Goal: Transaction & Acquisition: Book appointment/travel/reservation

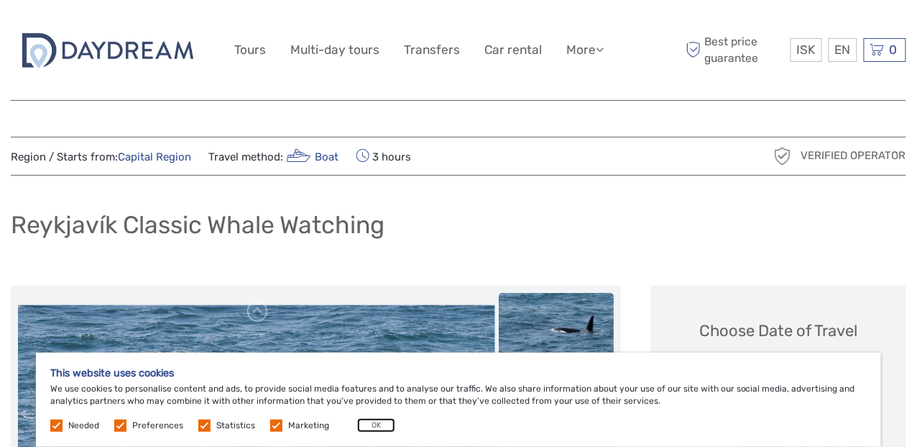
click at [375, 424] on button "OK" at bounding box center [376, 425] width 38 height 14
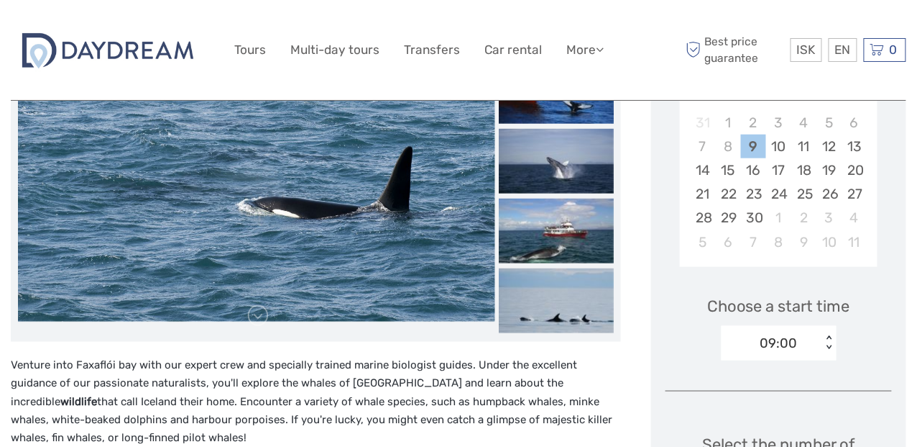
scroll to position [144, 0]
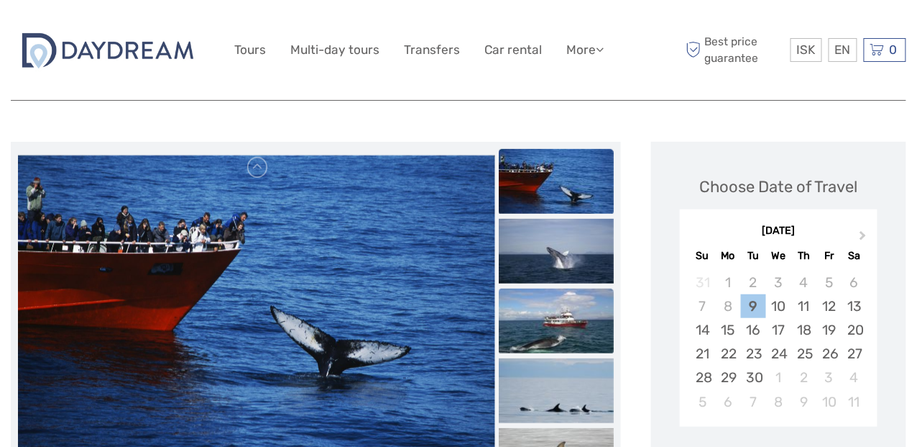
click at [564, 308] on img at bounding box center [556, 320] width 115 height 65
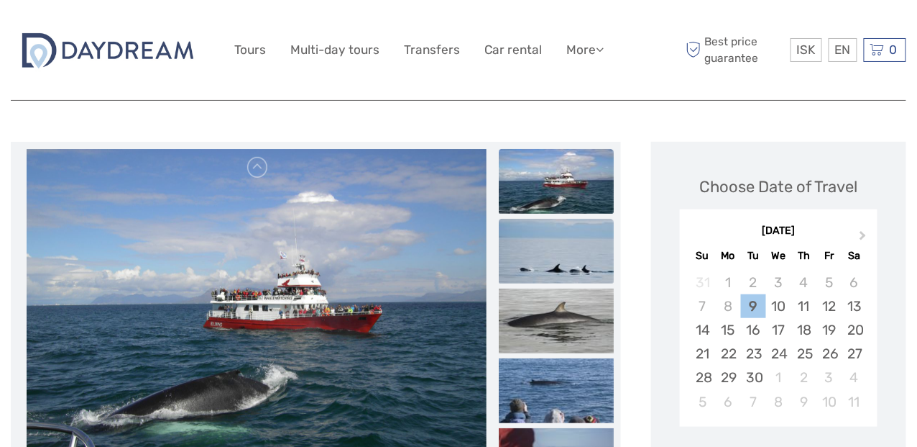
click at [555, 265] on img at bounding box center [556, 251] width 115 height 65
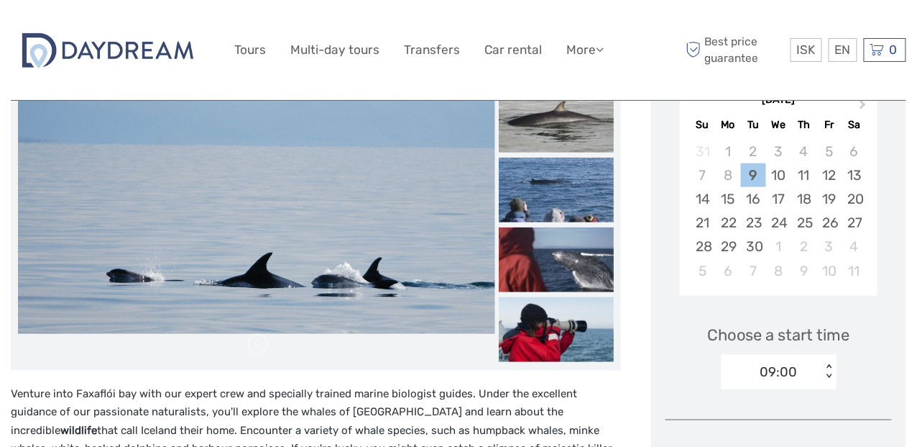
scroll to position [287, 0]
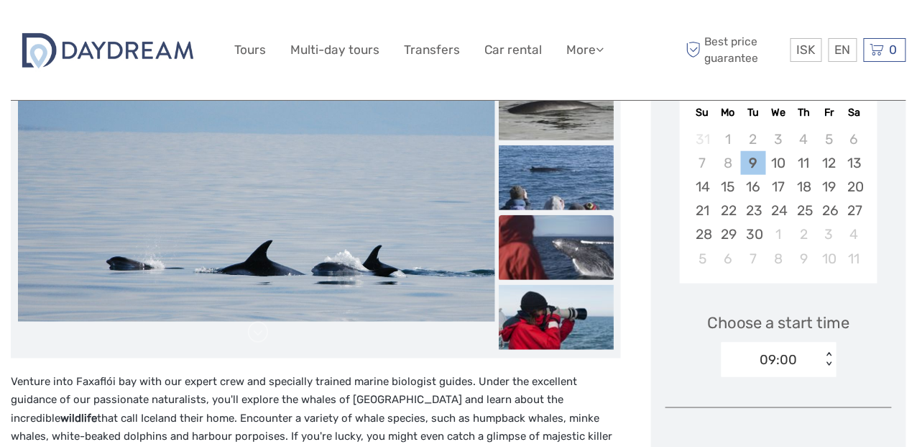
click at [555, 262] on img at bounding box center [556, 247] width 115 height 65
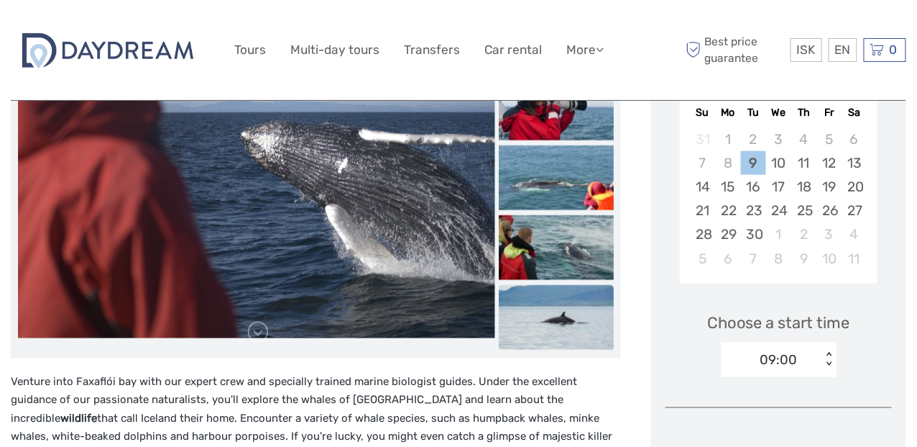
click at [549, 313] on img at bounding box center [556, 317] width 115 height 65
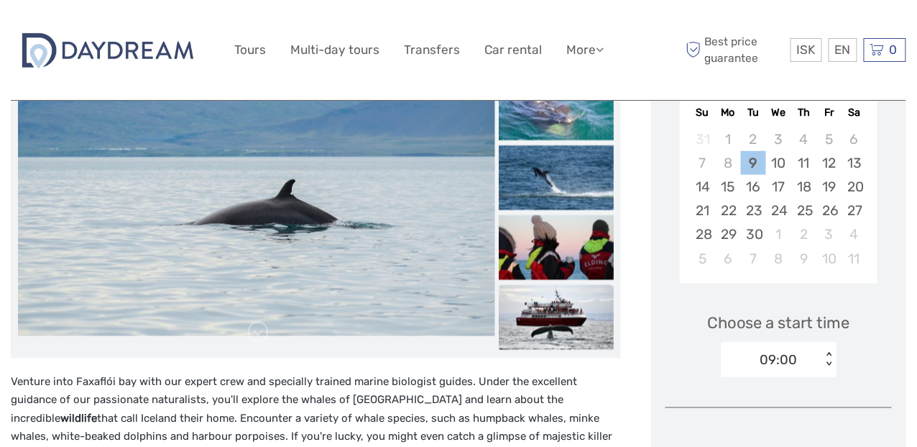
click at [544, 301] on img at bounding box center [556, 317] width 115 height 65
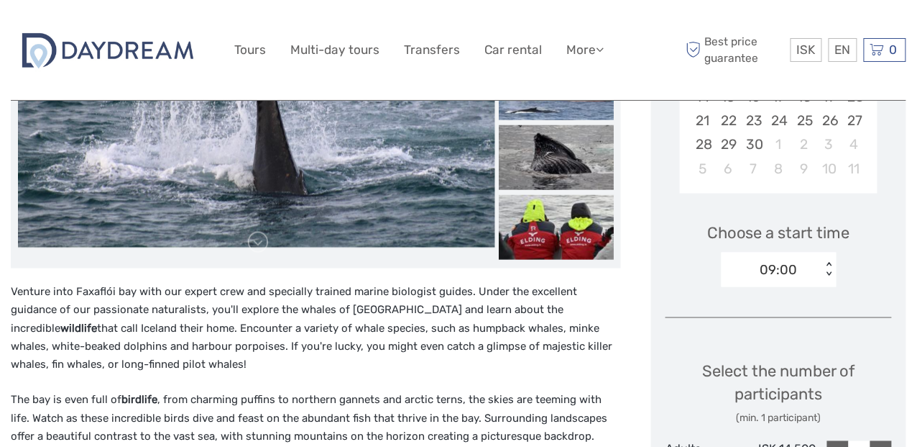
scroll to position [359, 0]
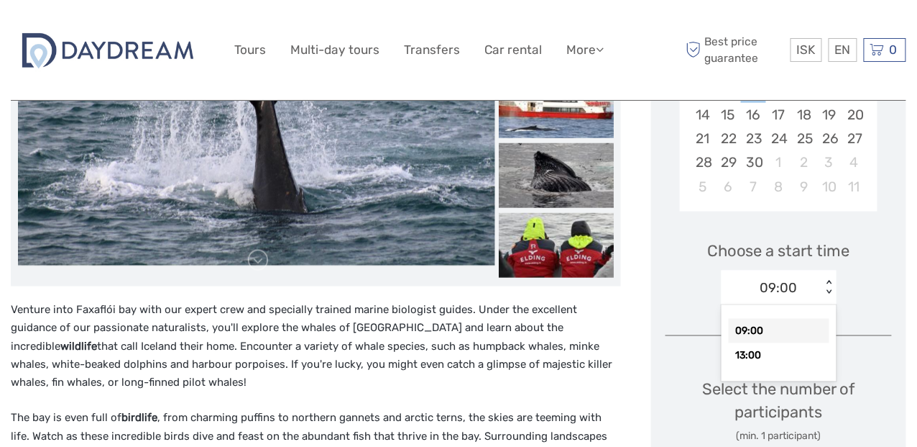
click at [830, 282] on div "< >" at bounding box center [829, 287] width 12 height 15
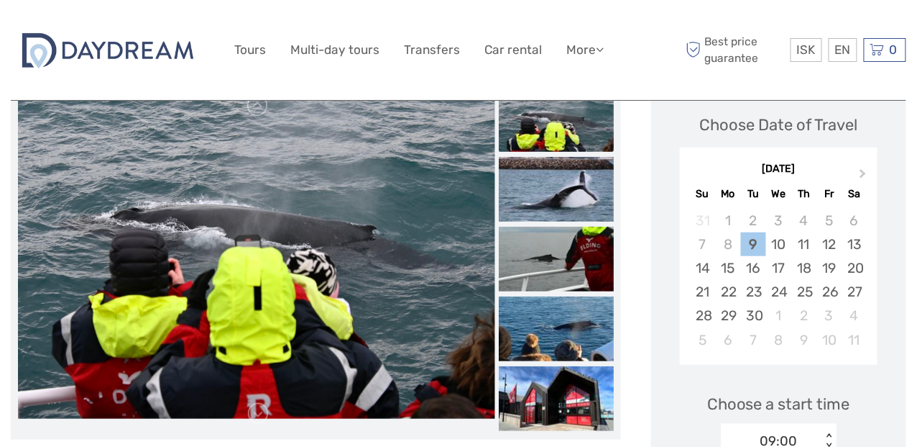
scroll to position [215, 0]
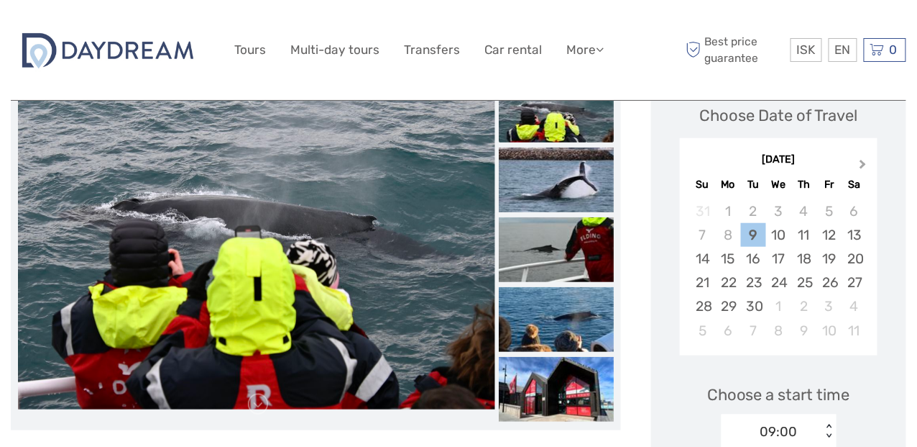
click at [864, 165] on span "Next Month" at bounding box center [864, 167] width 0 height 21
click at [695, 163] on span "Previous Month" at bounding box center [695, 167] width 0 height 21
click at [803, 282] on div "25" at bounding box center [804, 282] width 25 height 24
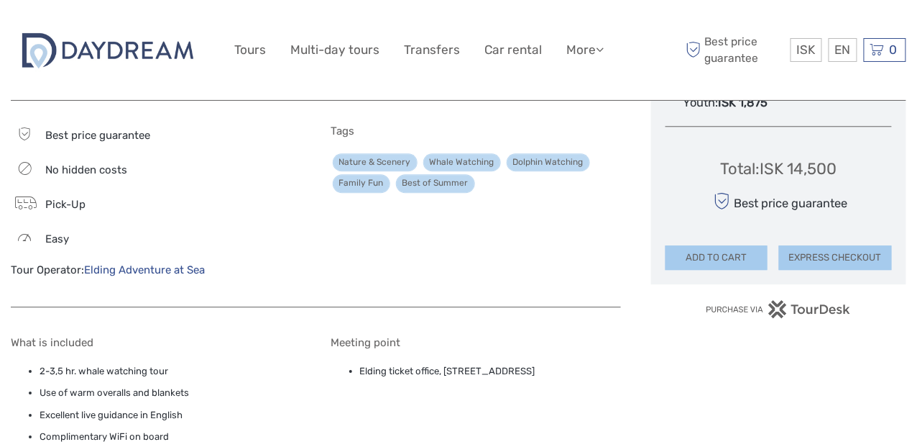
scroll to position [1006, 0]
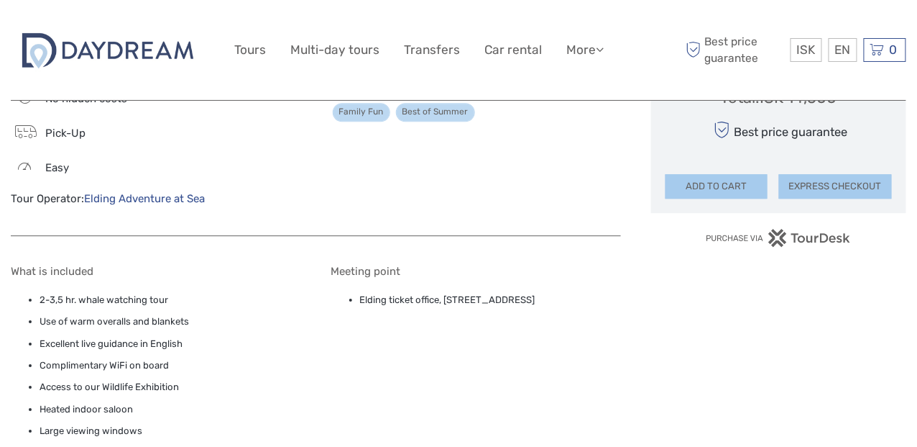
drag, startPoint x: 360, startPoint y: 296, endPoint x: 576, endPoint y: 298, distance: 216.4
click at [576, 298] on li "Elding ticket office, Ægisgarður 5c, Reykjavík, 101" at bounding box center [491, 300] width 262 height 16
drag, startPoint x: 576, startPoint y: 298, endPoint x: 523, endPoint y: 298, distance: 53.2
copy li "Elding ticket office, Ægisgarður 5c, Reykjavík, 101"
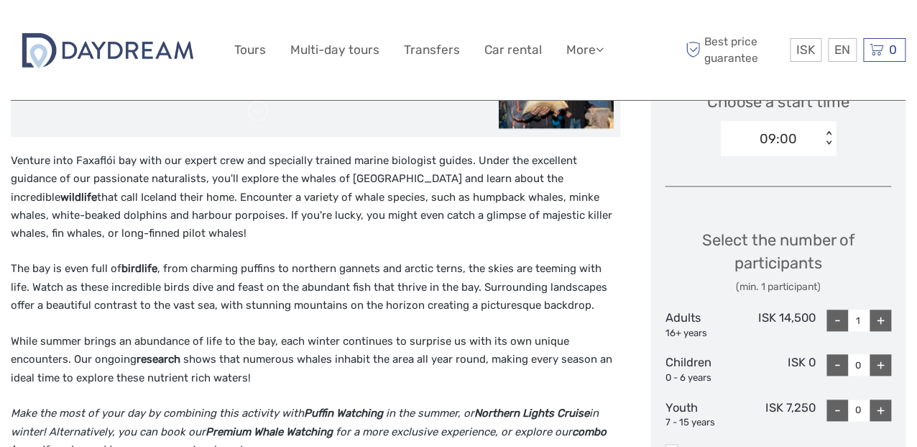
scroll to position [431, 0]
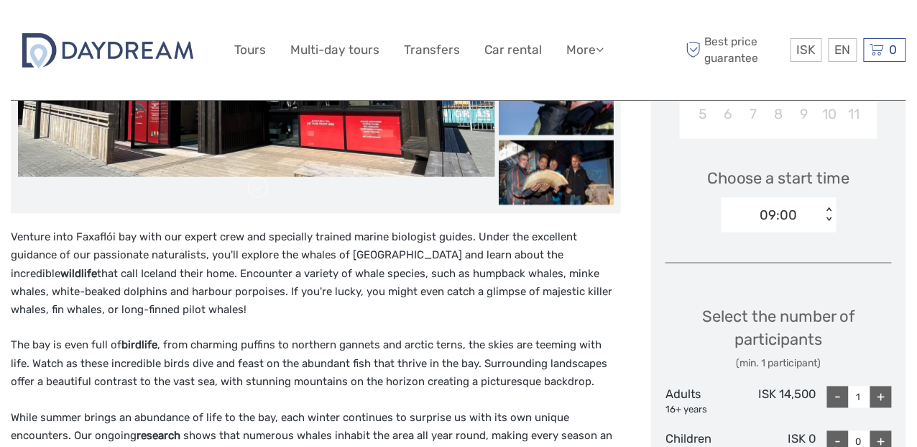
click at [830, 218] on div "< >" at bounding box center [829, 214] width 12 height 15
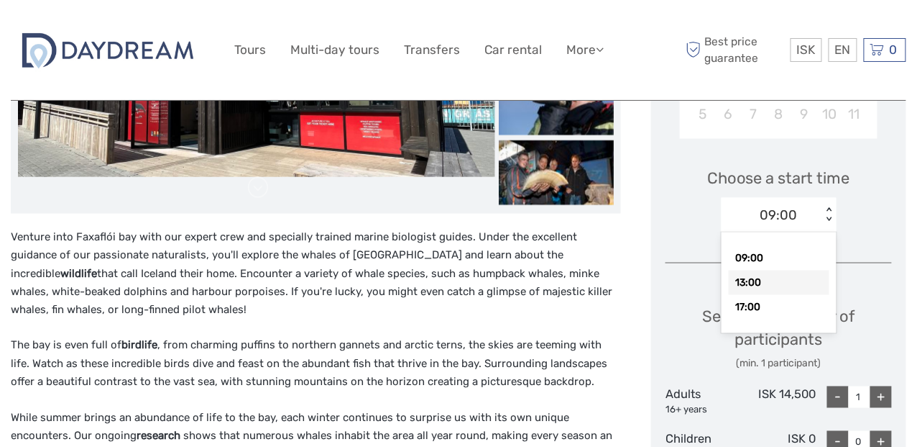
click at [787, 275] on div "13:00" at bounding box center [779, 282] width 101 height 24
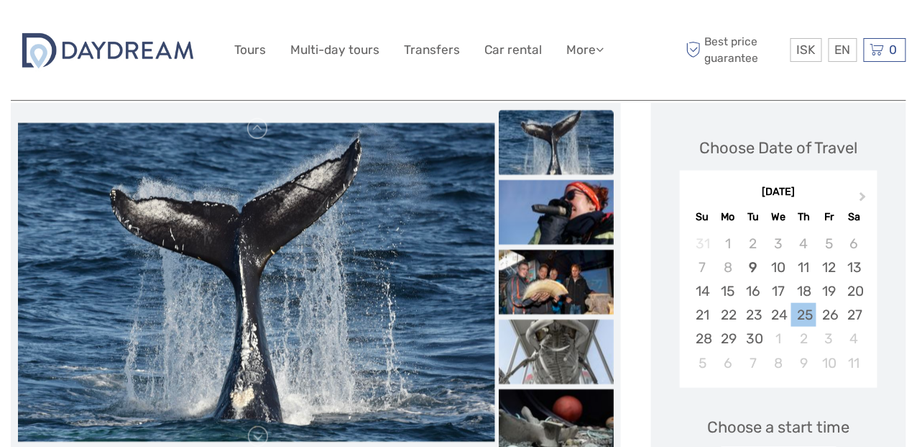
scroll to position [215, 0]
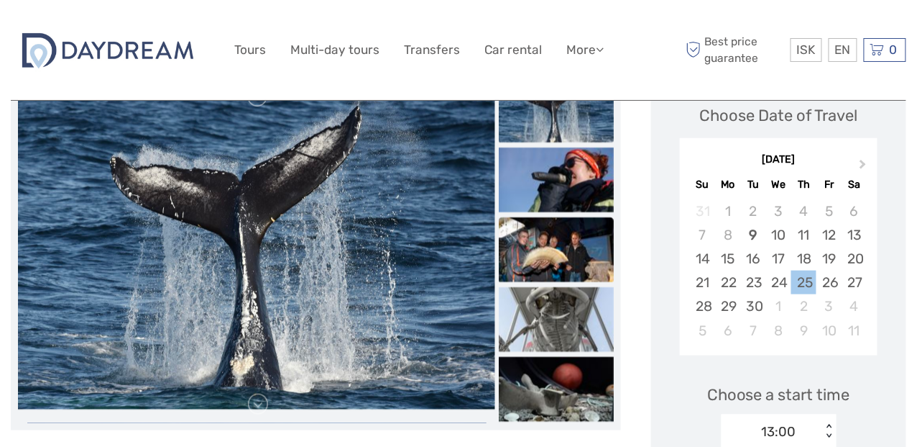
click at [551, 255] on img at bounding box center [556, 249] width 115 height 65
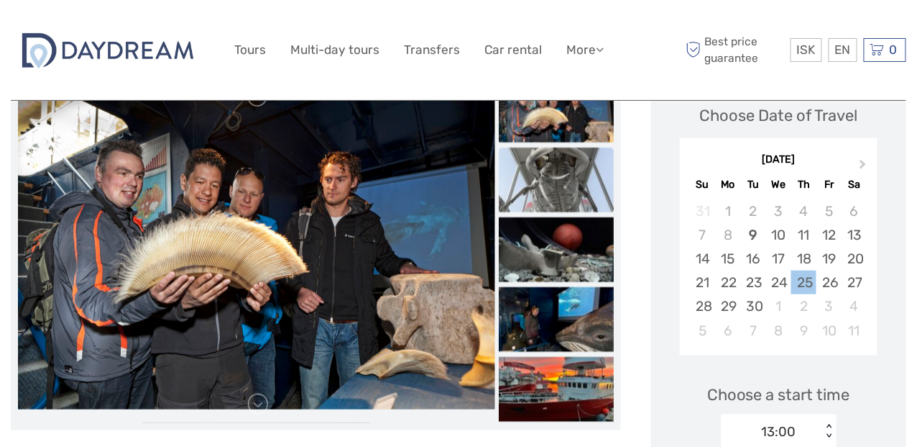
click at [548, 190] on img at bounding box center [556, 179] width 115 height 65
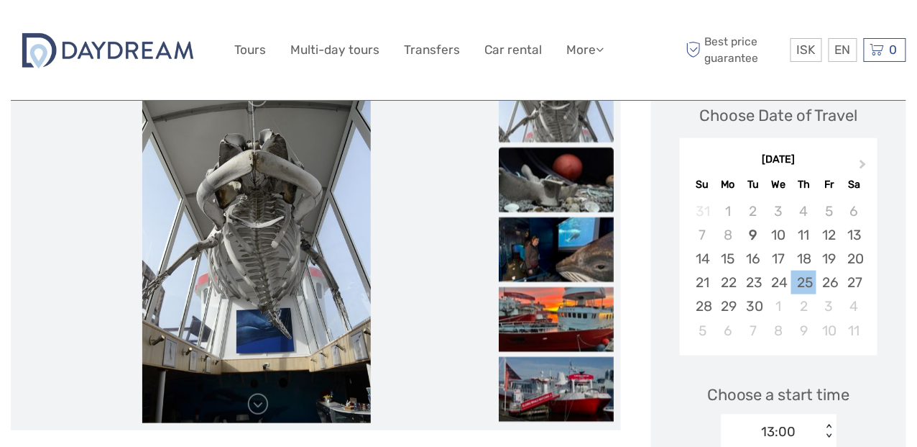
click at [548, 211] on li at bounding box center [556, 180] width 115 height 66
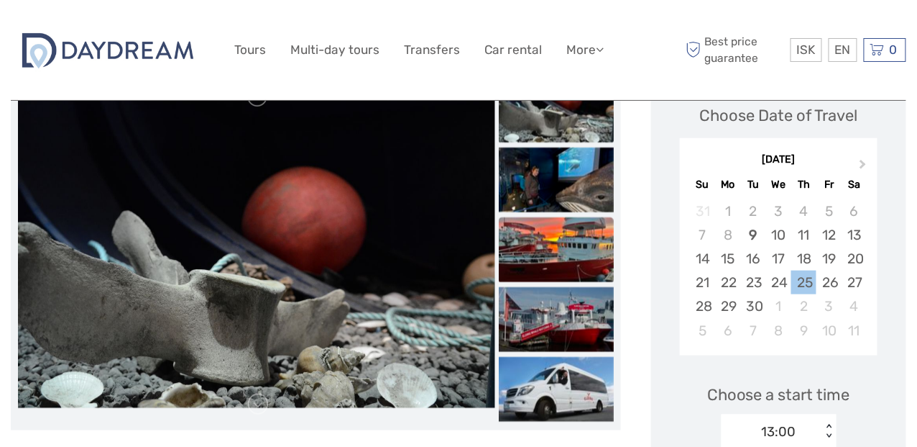
click at [550, 240] on img at bounding box center [556, 249] width 115 height 65
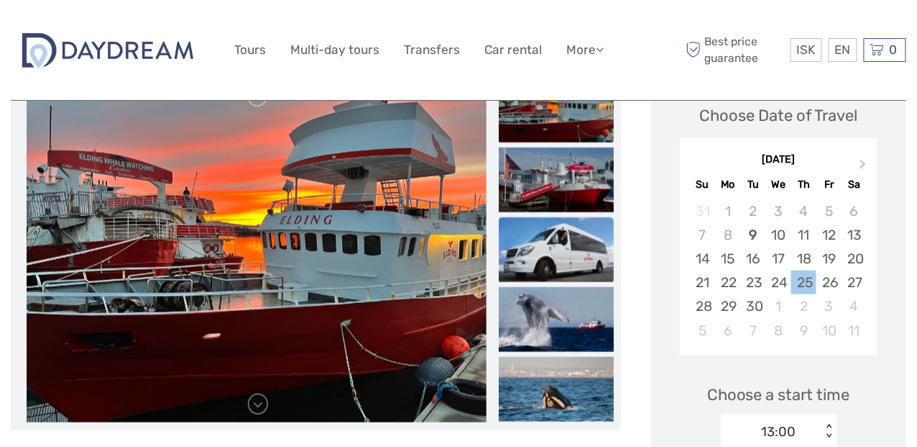
click at [552, 224] on img at bounding box center [556, 249] width 115 height 65
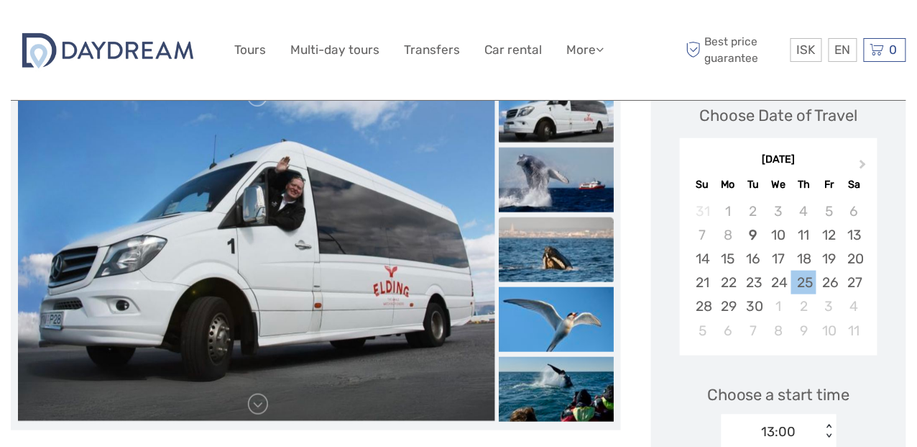
click at [554, 246] on img at bounding box center [556, 249] width 115 height 65
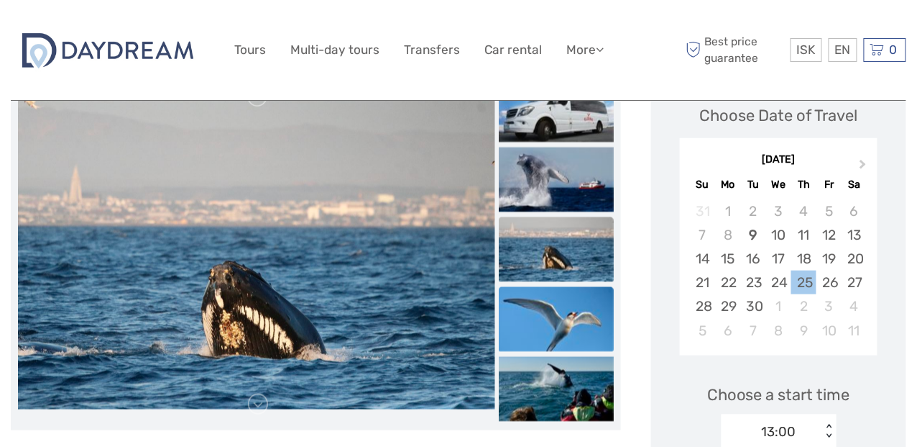
click at [562, 297] on img at bounding box center [556, 318] width 115 height 65
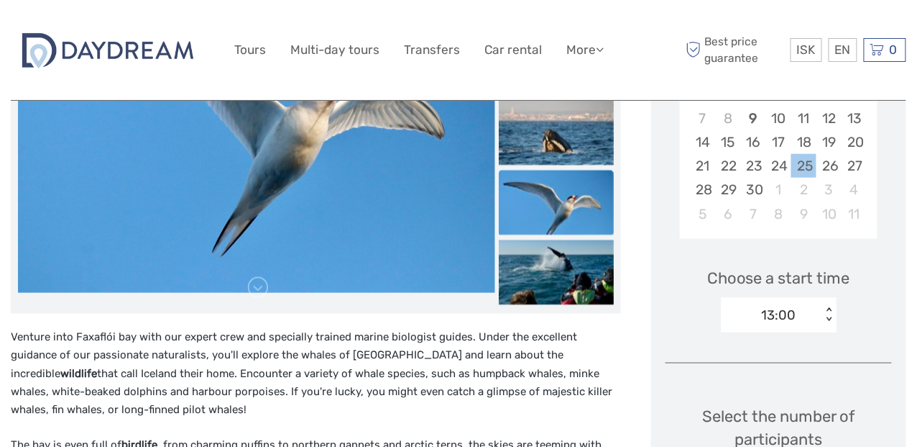
scroll to position [359, 0]
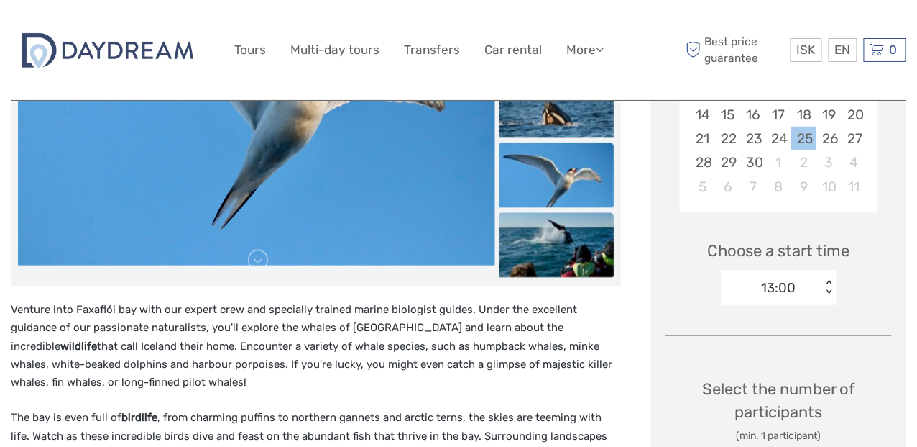
click at [556, 249] on img at bounding box center [556, 244] width 115 height 65
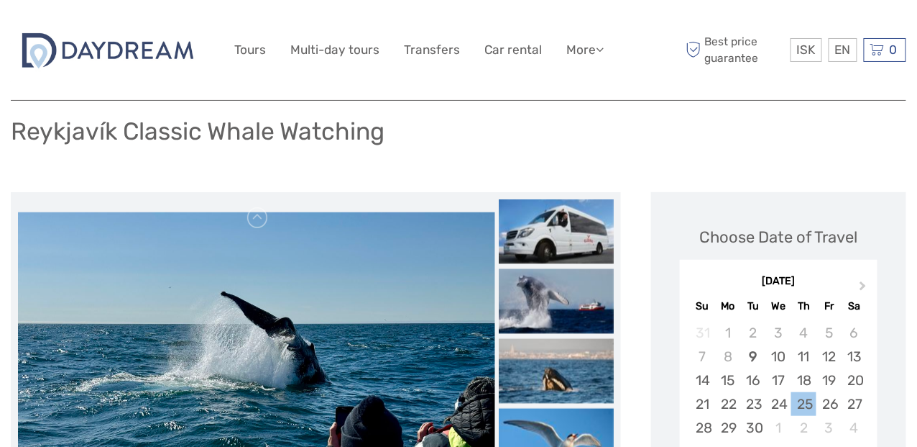
scroll to position [72, 0]
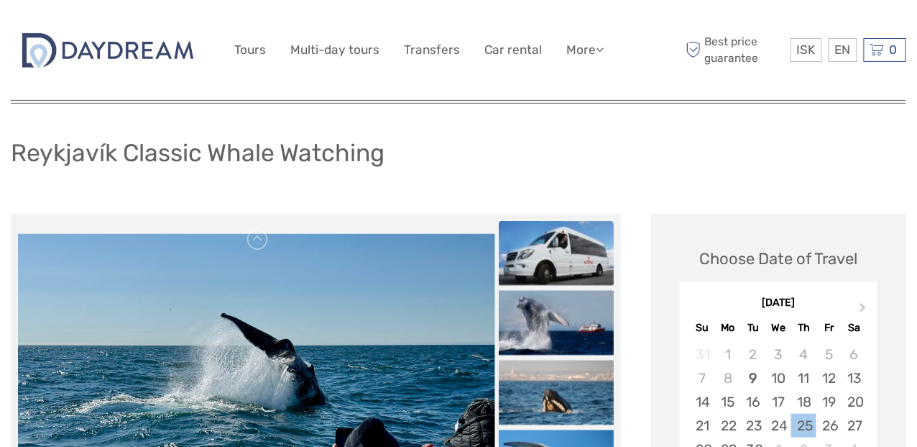
click at [558, 247] on img at bounding box center [556, 252] width 115 height 65
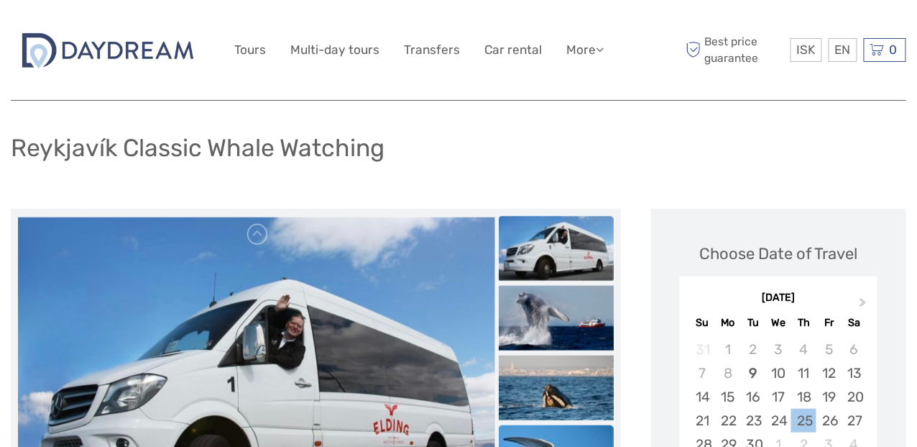
scroll to position [0, 0]
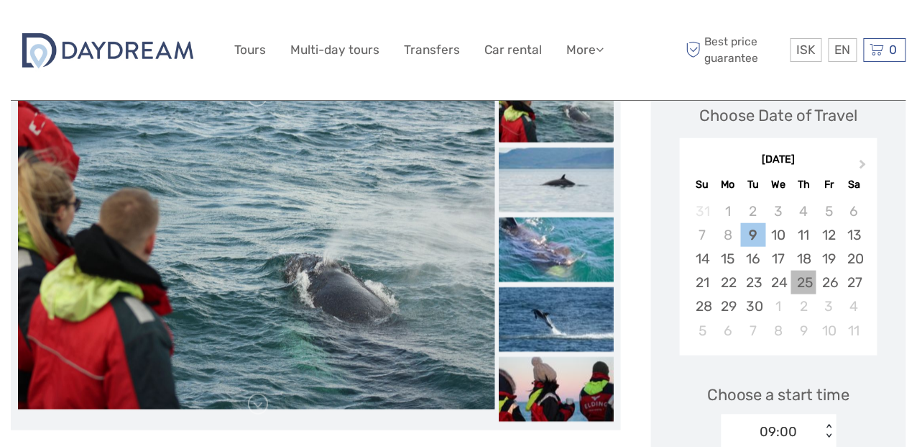
click at [805, 283] on div "25" at bounding box center [804, 282] width 25 height 24
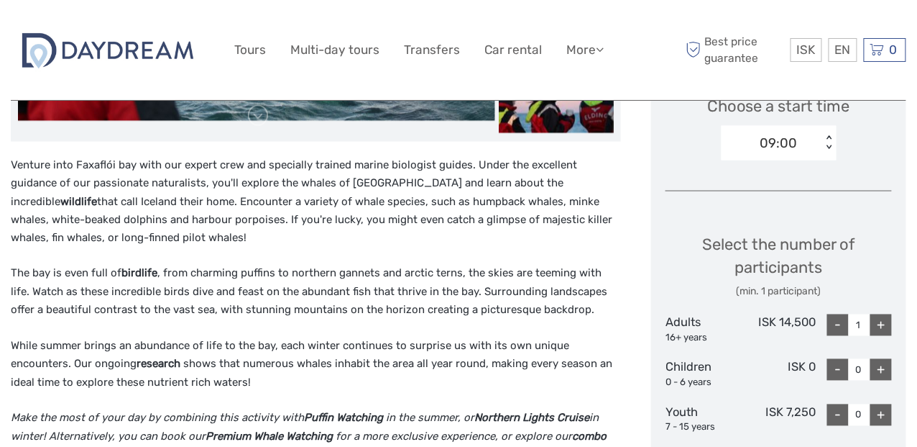
scroll to position [431, 0]
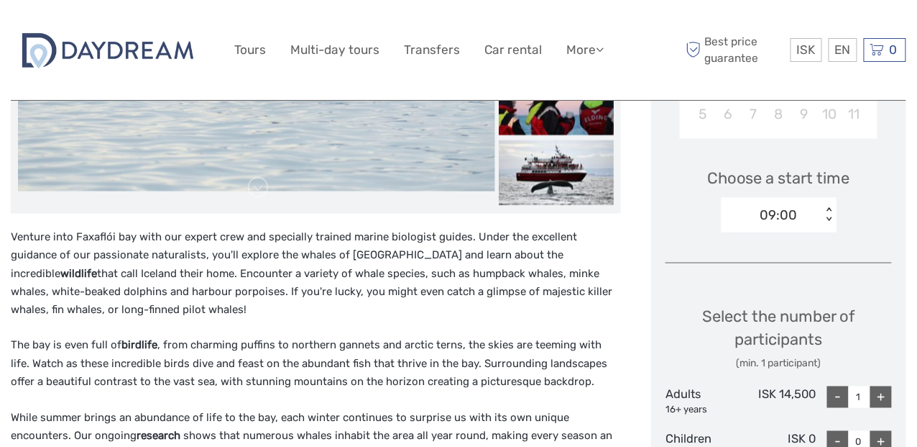
click at [830, 220] on div "< >" at bounding box center [829, 214] width 12 height 15
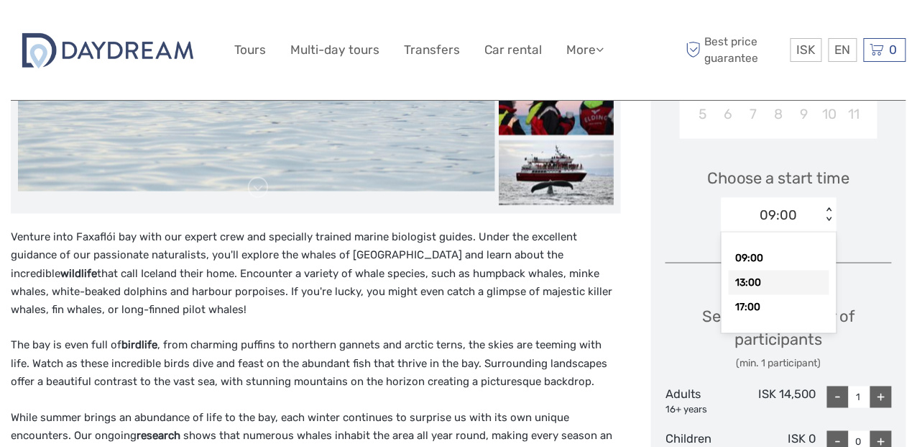
click at [782, 283] on div "13:00" at bounding box center [779, 282] width 101 height 24
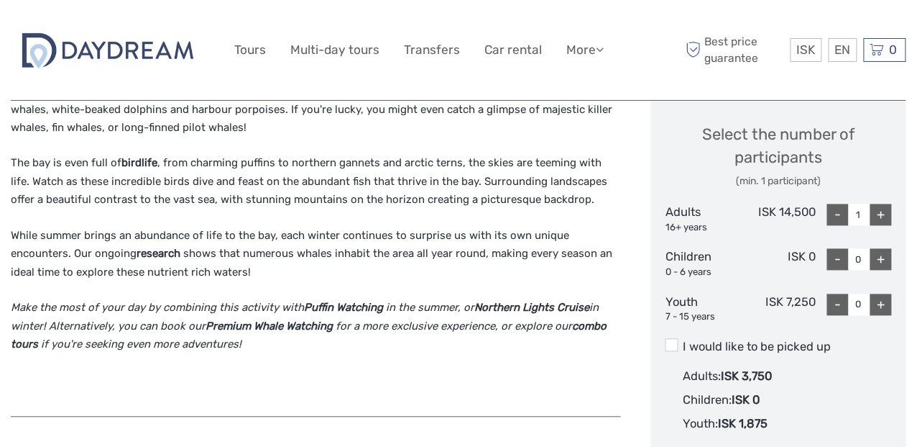
scroll to position [646, 0]
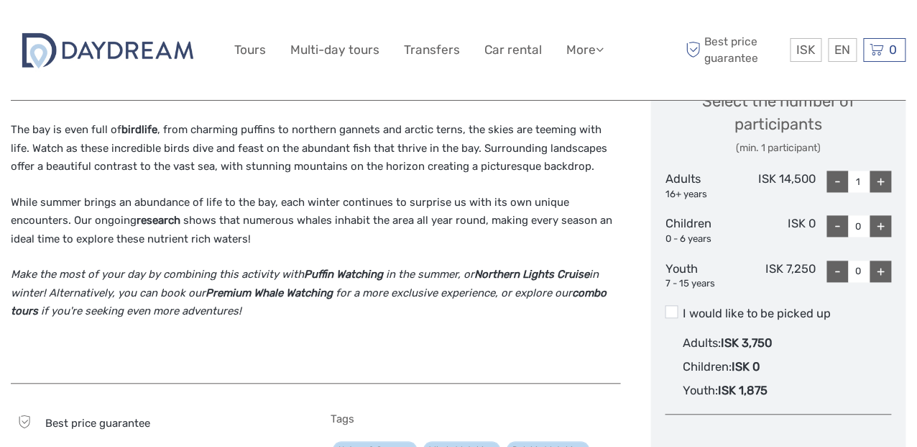
click at [882, 183] on div "+" at bounding box center [882, 182] width 22 height 22
type input "3"
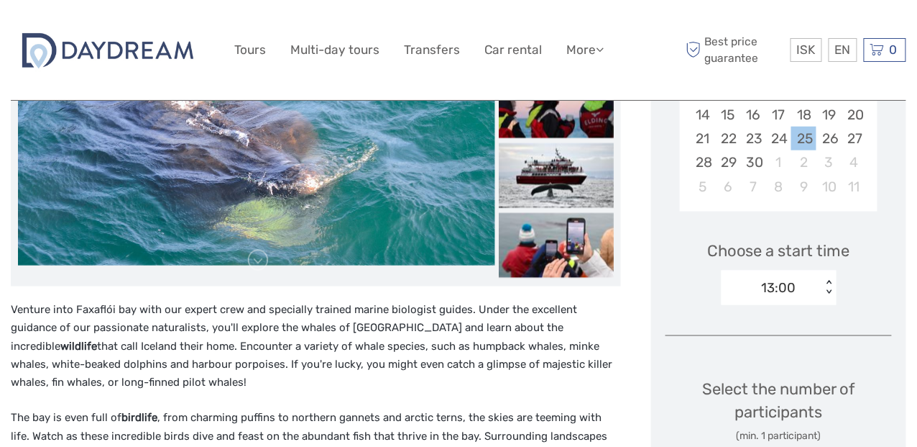
scroll to position [575, 0]
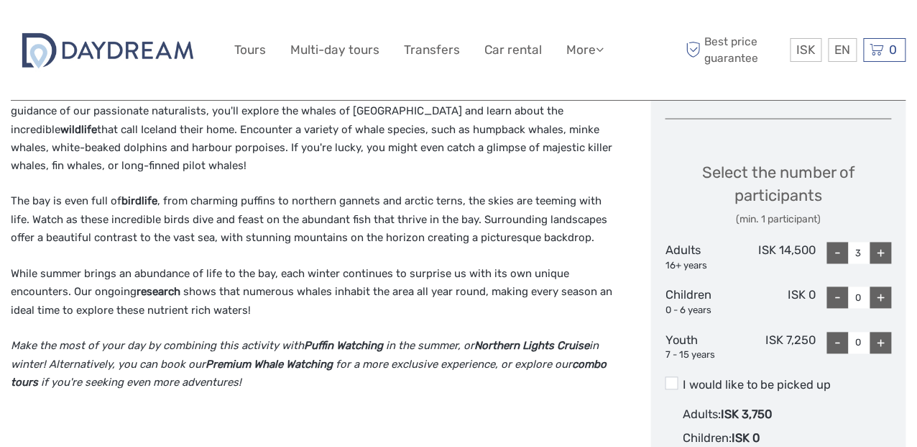
click at [265, 384] on p "Make the most of your day by combining this activity with Puffin Watching in th…" at bounding box center [316, 364] width 610 height 55
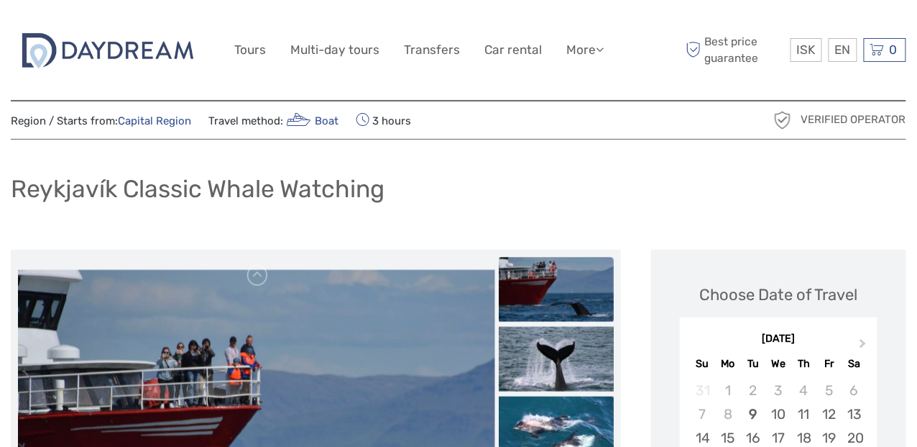
scroll to position [0, 0]
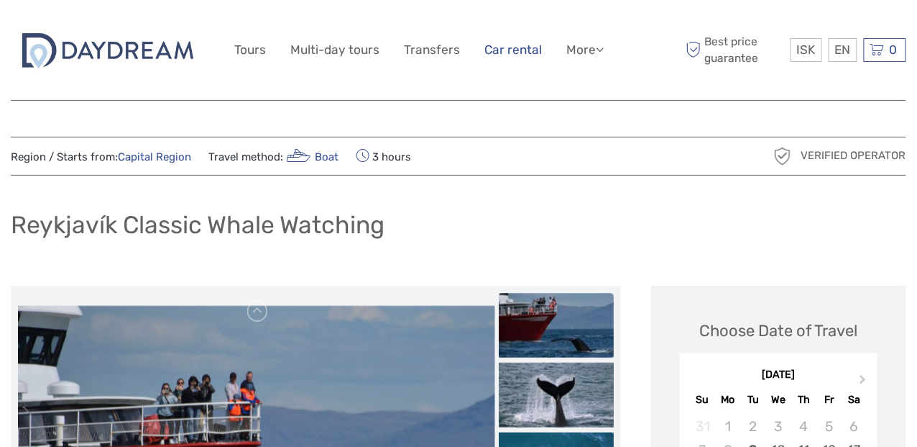
click at [515, 46] on link "Car rental" at bounding box center [514, 50] width 58 height 21
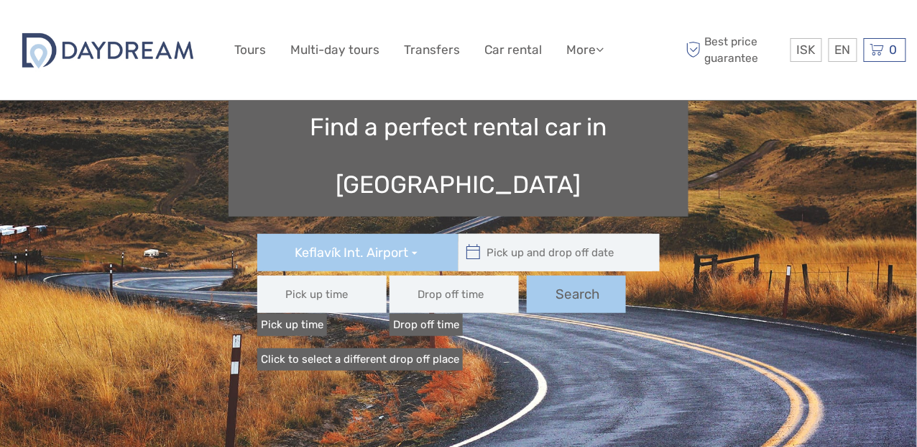
scroll to position [144, 0]
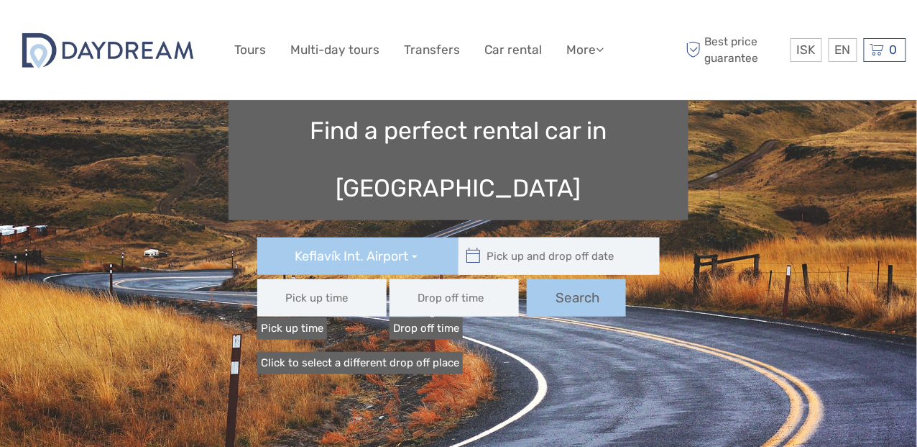
type input "08:00"
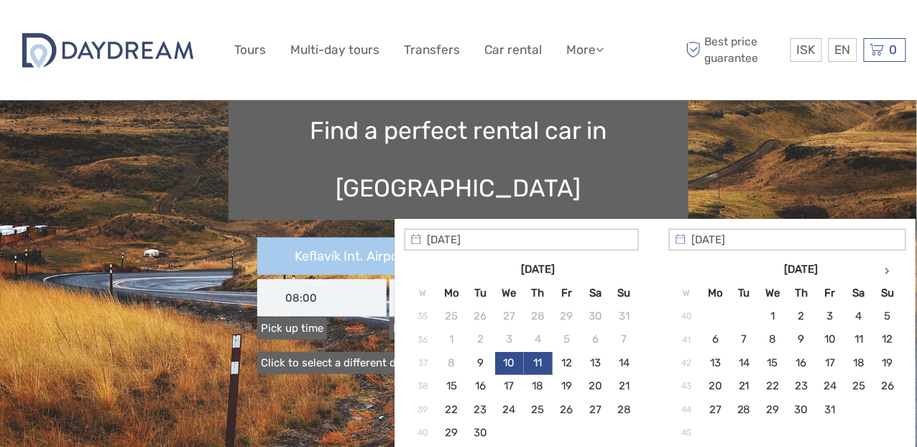
click at [513, 237] on input "text" at bounding box center [556, 255] width 194 height 37
type input "17/09/2025"
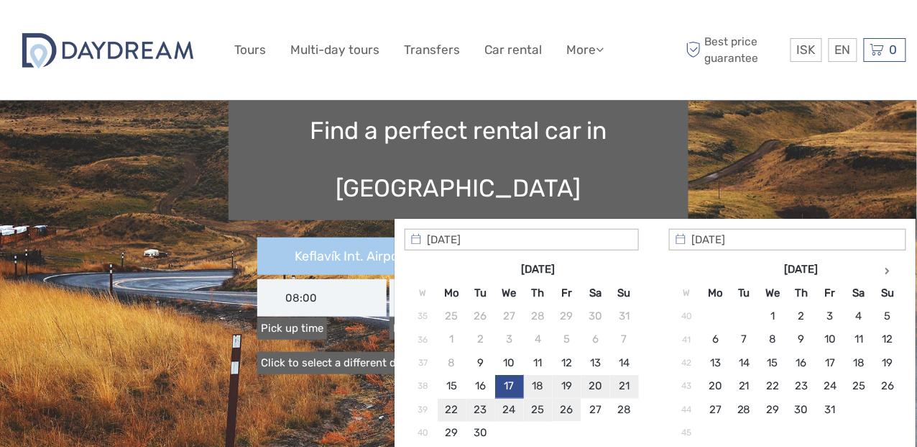
type input "26/09/2025"
type input "17/09/2025 - 26/09/2025"
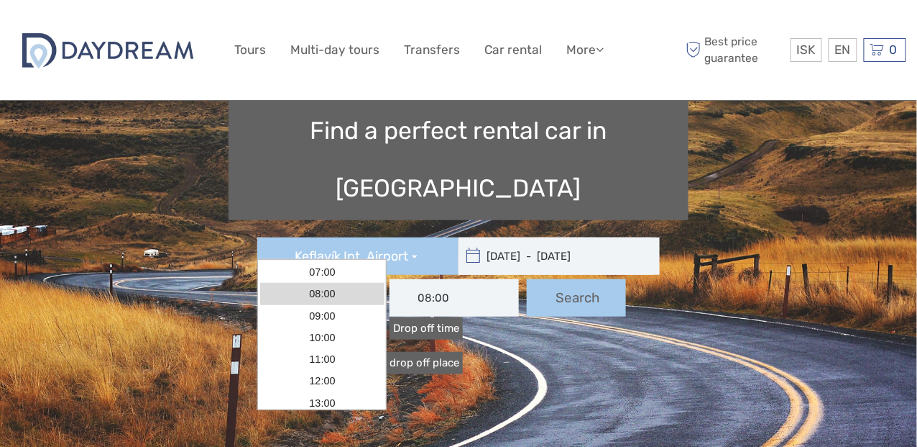
click at [361, 279] on input "08:00" at bounding box center [321, 297] width 129 height 37
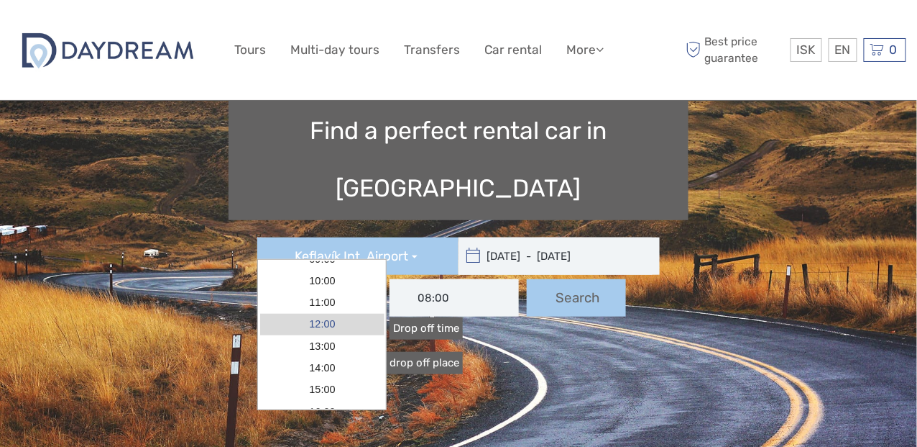
scroll to position [63, 0]
click at [350, 322] on link "12:00" at bounding box center [322, 318] width 124 height 22
type input "12:00"
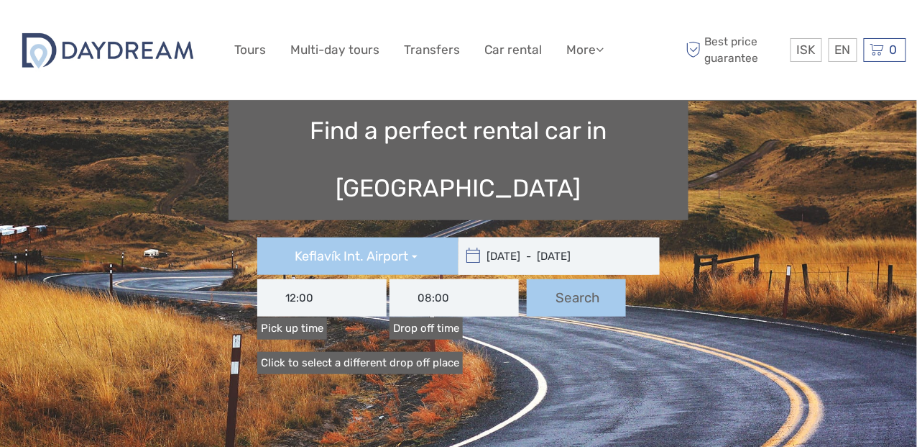
click at [444, 279] on input "08:00" at bounding box center [454, 297] width 129 height 37
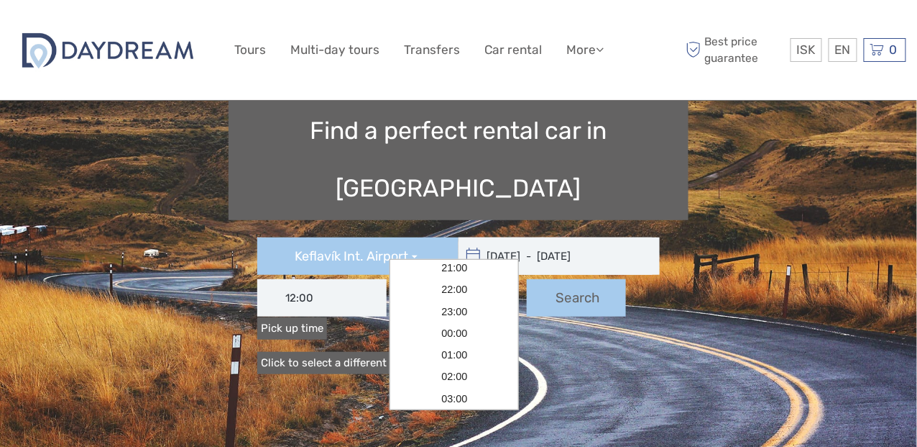
scroll to position [305, 0]
click at [462, 318] on link "23:00" at bounding box center [455, 316] width 124 height 22
type input "23:00"
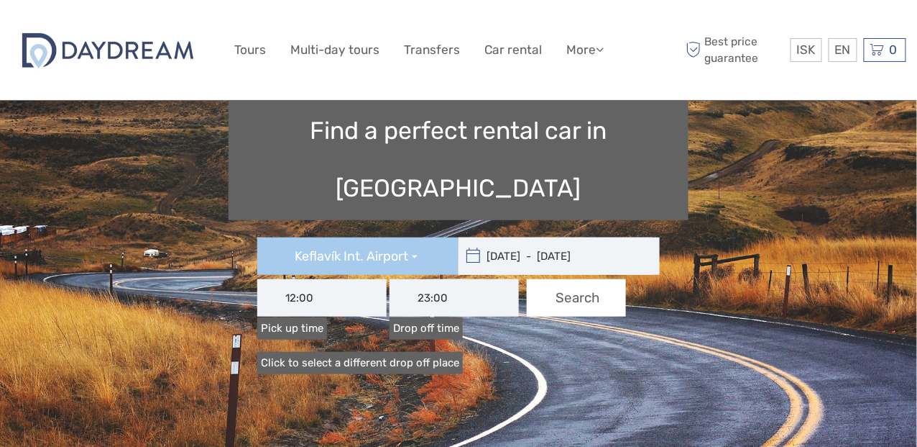
click at [568, 279] on button "Search" at bounding box center [576, 297] width 99 height 37
type input "17/09/2025 - 26/09/2025"
type input "12:00"
type input "23:00"
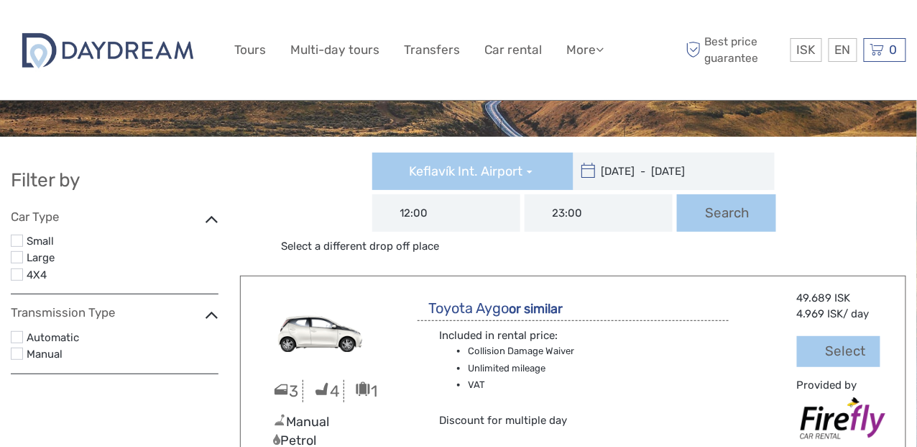
click at [19, 274] on label at bounding box center [17, 274] width 12 height 12
click at [0, 0] on input "checkbox" at bounding box center [0, 0] width 0 height 0
click at [15, 336] on label at bounding box center [17, 337] width 12 height 12
click at [0, 0] on input "checkbox" at bounding box center [0, 0] width 0 height 0
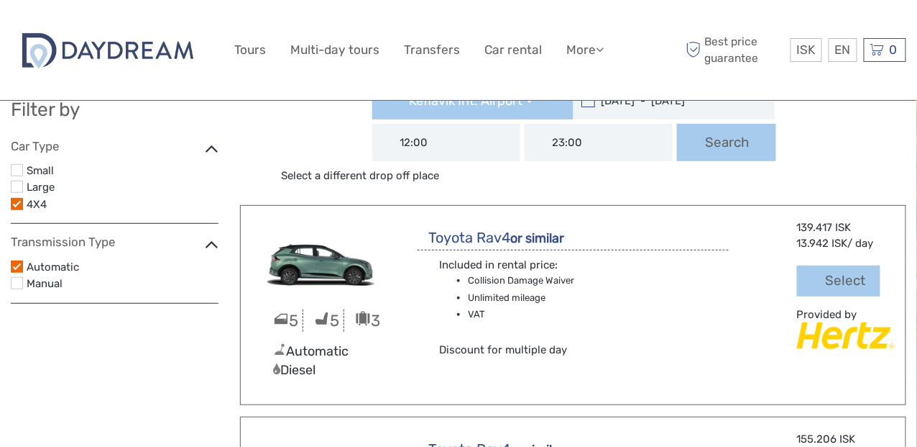
scroll to position [144, 0]
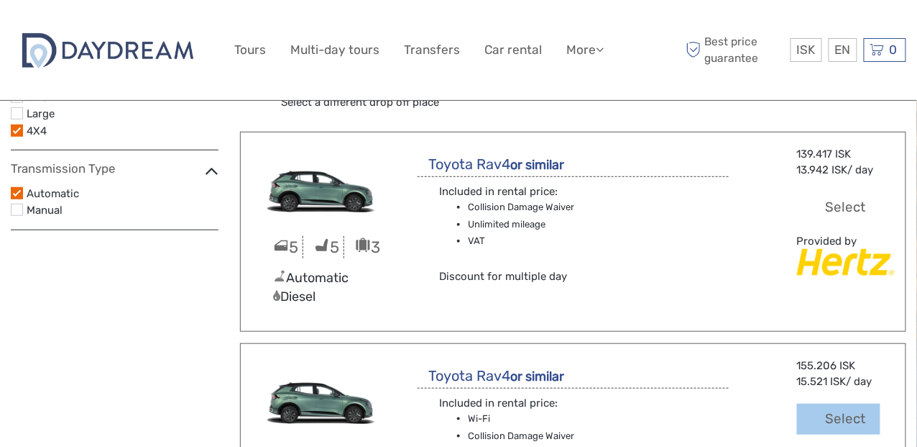
click at [821, 210] on button "Select" at bounding box center [838, 207] width 83 height 31
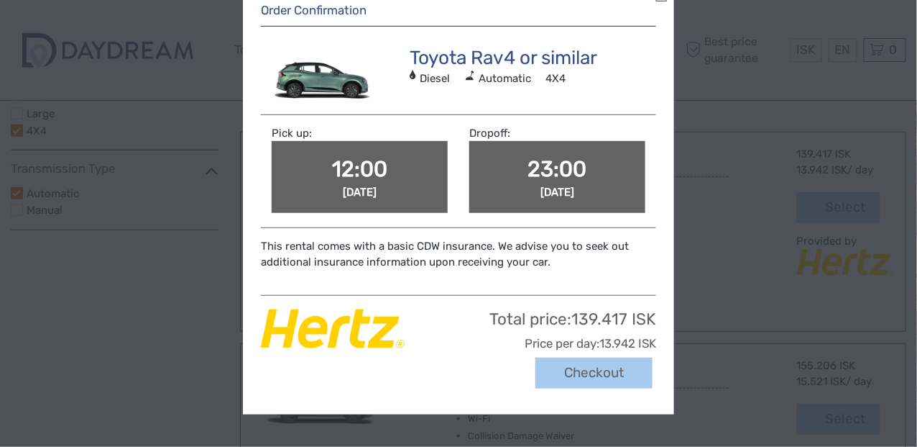
scroll to position [0, 0]
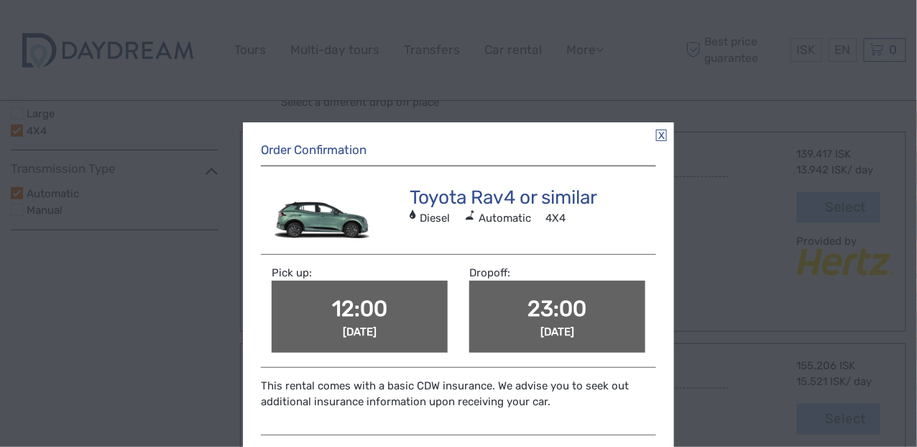
click at [659, 133] on link at bounding box center [661, 135] width 11 height 12
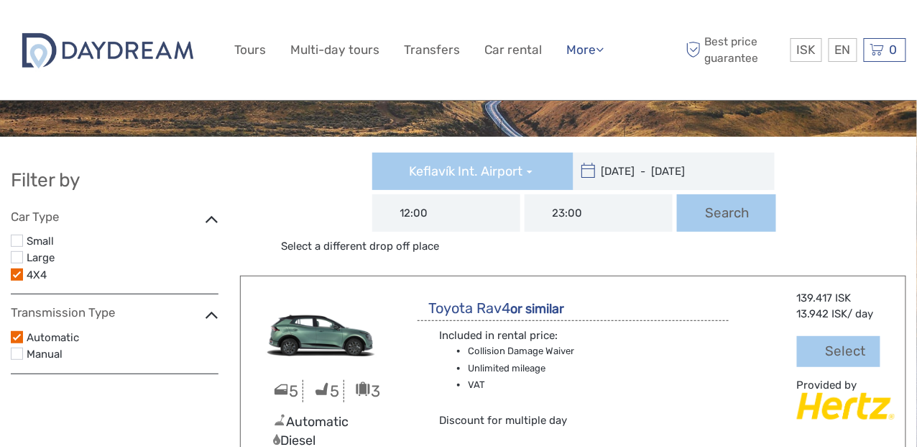
click at [594, 51] on link "More" at bounding box center [585, 50] width 37 height 21
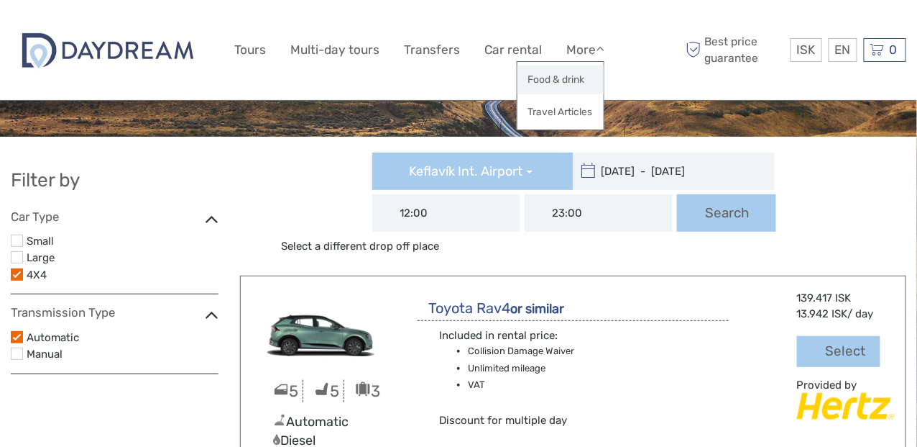
click at [569, 74] on link "Food & drink" at bounding box center [561, 79] width 86 height 28
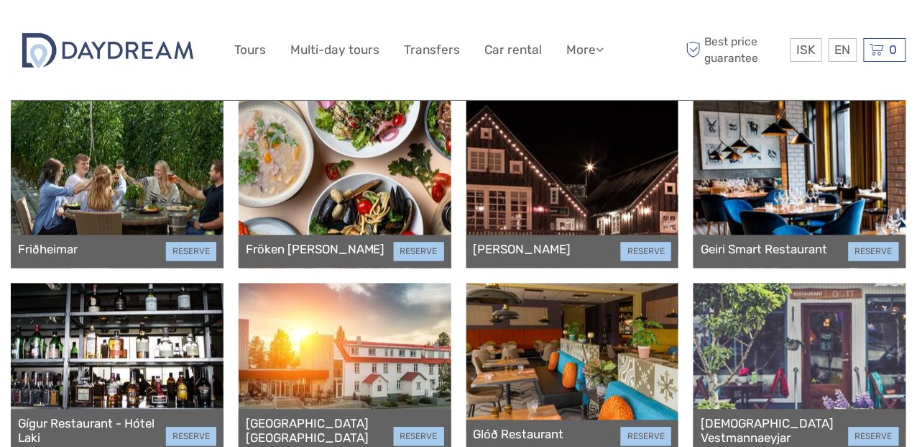
scroll to position [1941, 0]
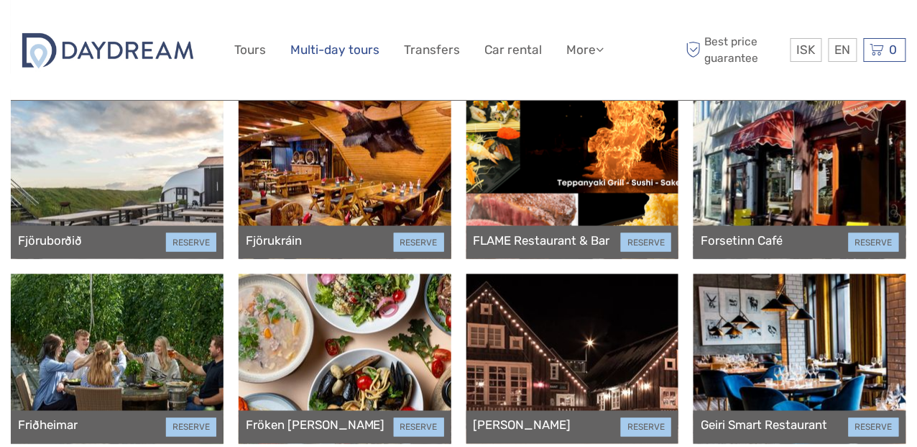
click at [329, 47] on link "Multi-day tours" at bounding box center [335, 50] width 89 height 21
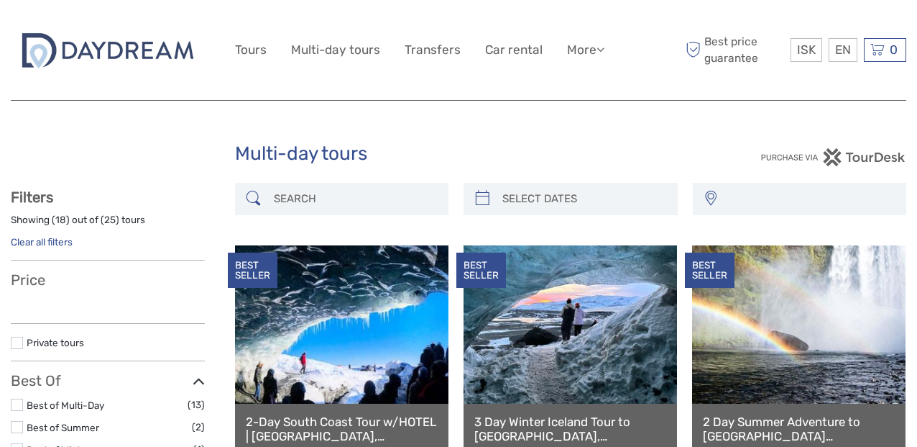
select select
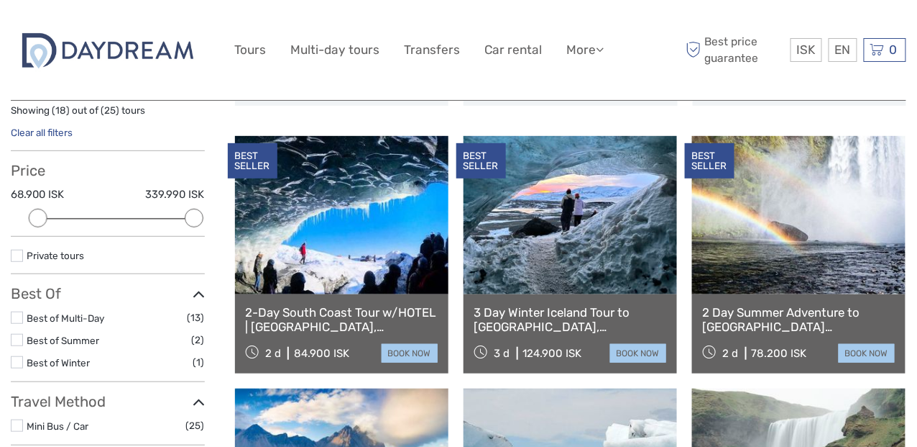
scroll to position [72, 0]
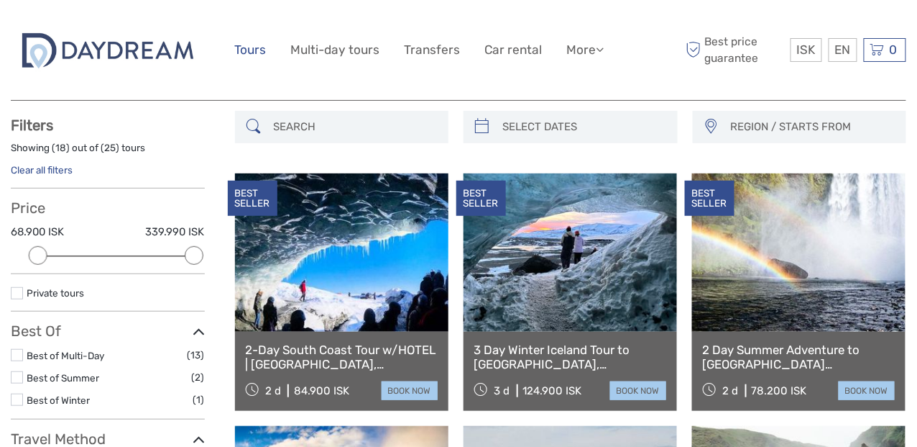
click at [254, 50] on link "Tours" at bounding box center [251, 50] width 32 height 21
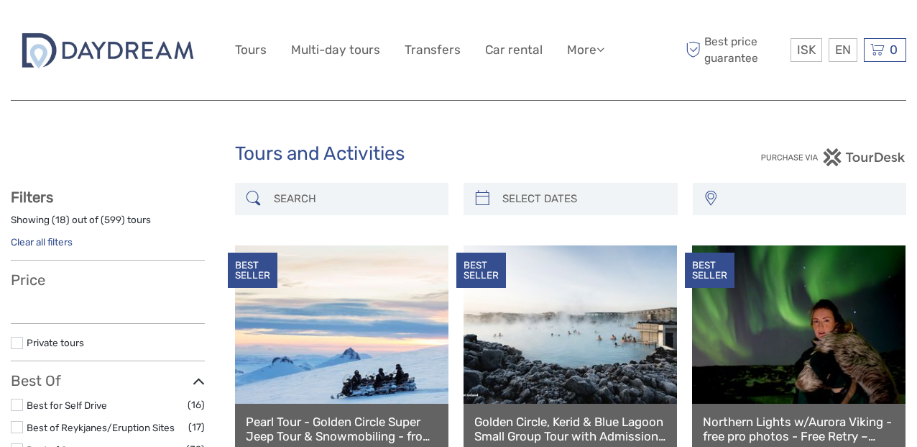
select select
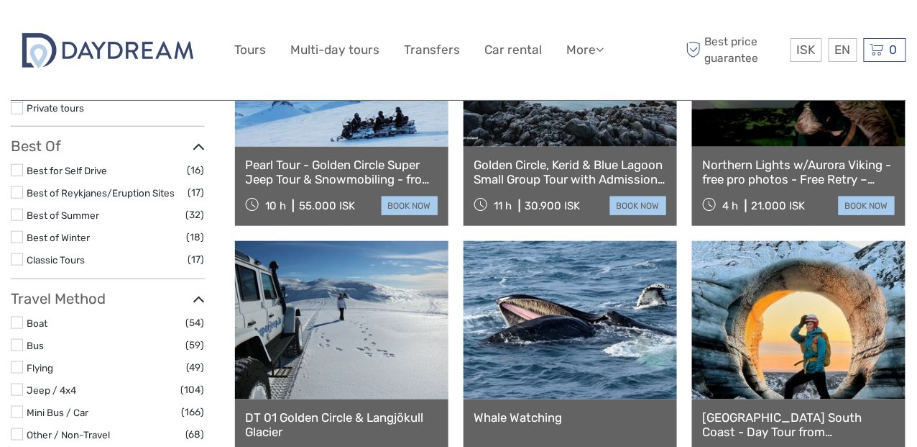
scroll to position [359, 0]
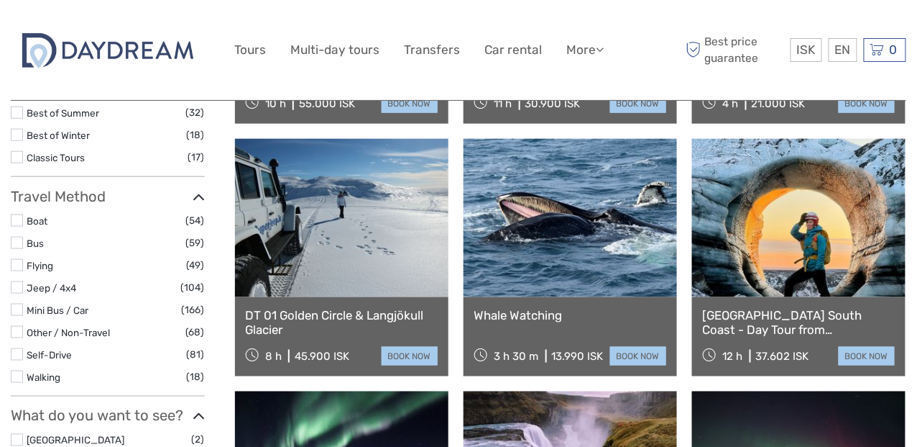
click at [555, 247] on link at bounding box center [571, 218] width 214 height 158
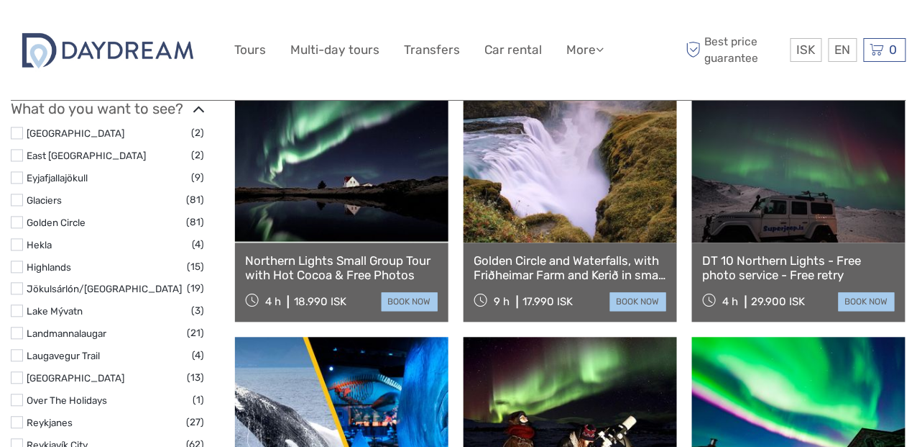
scroll to position [718, 0]
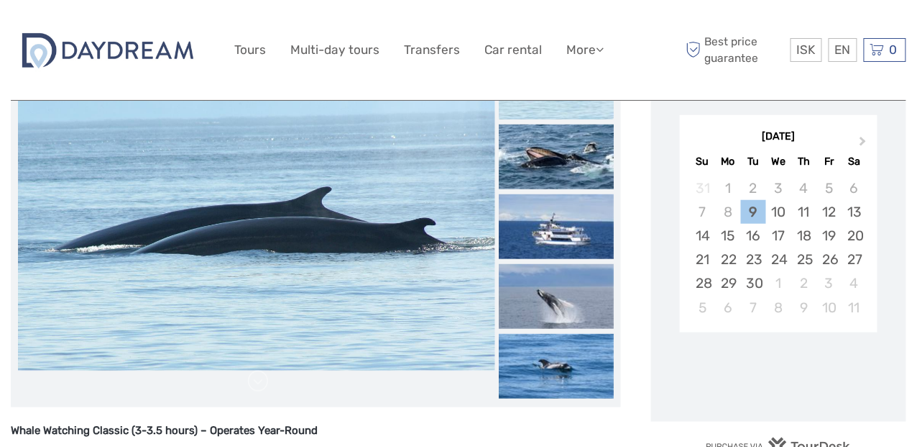
scroll to position [215, 0]
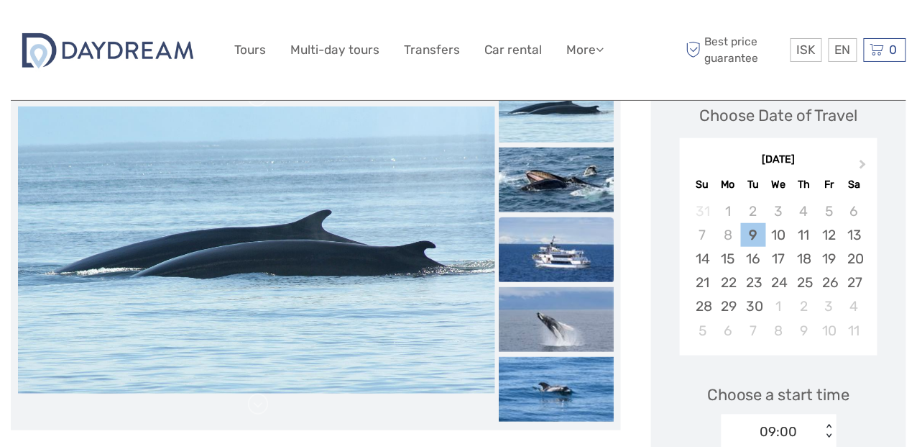
click at [572, 240] on img at bounding box center [556, 249] width 115 height 65
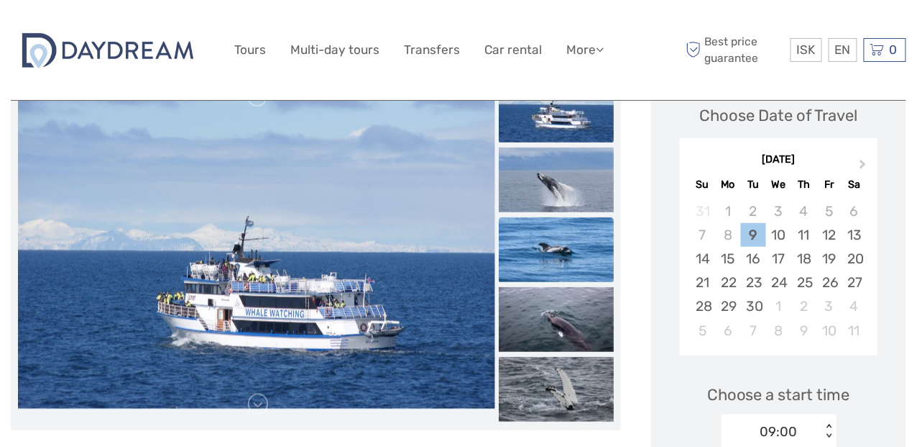
click at [569, 271] on img at bounding box center [556, 249] width 115 height 65
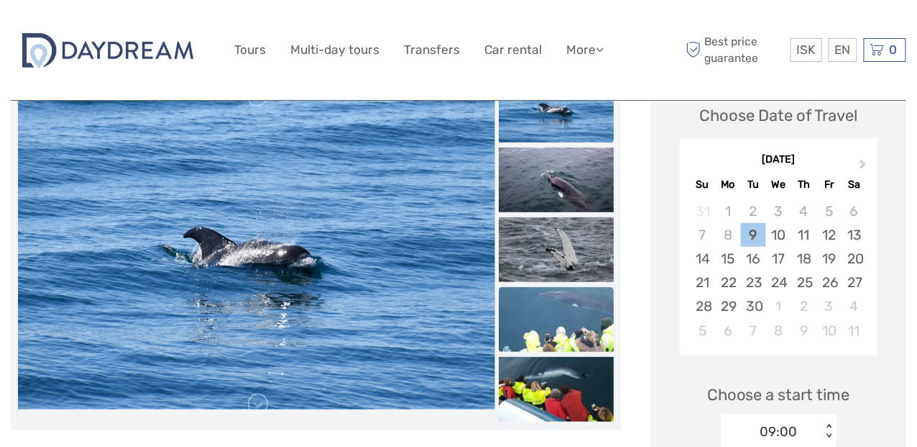
click at [562, 303] on img at bounding box center [556, 319] width 115 height 65
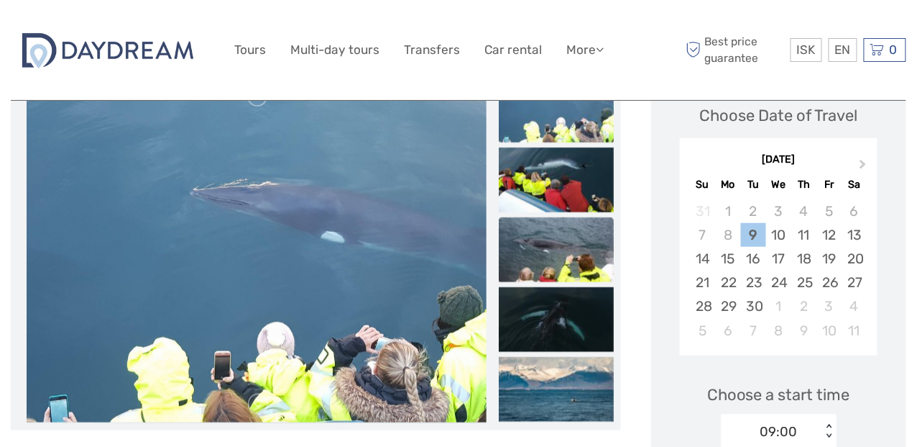
click at [558, 261] on img at bounding box center [556, 249] width 115 height 65
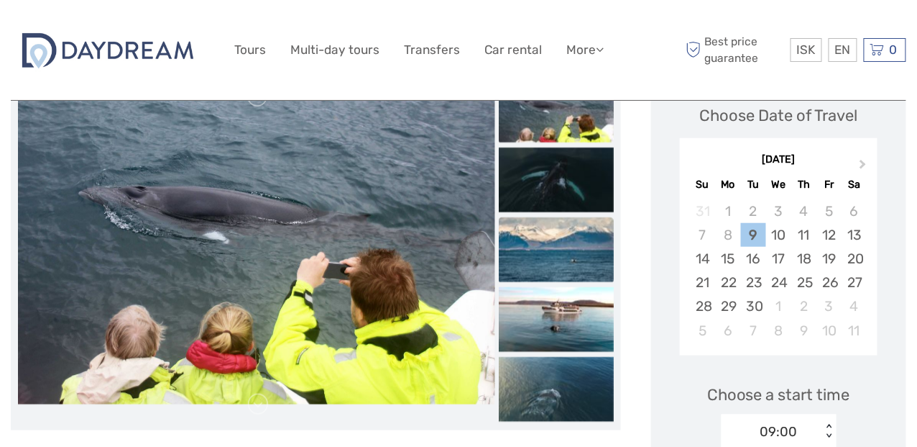
click at [557, 277] on img at bounding box center [556, 249] width 115 height 65
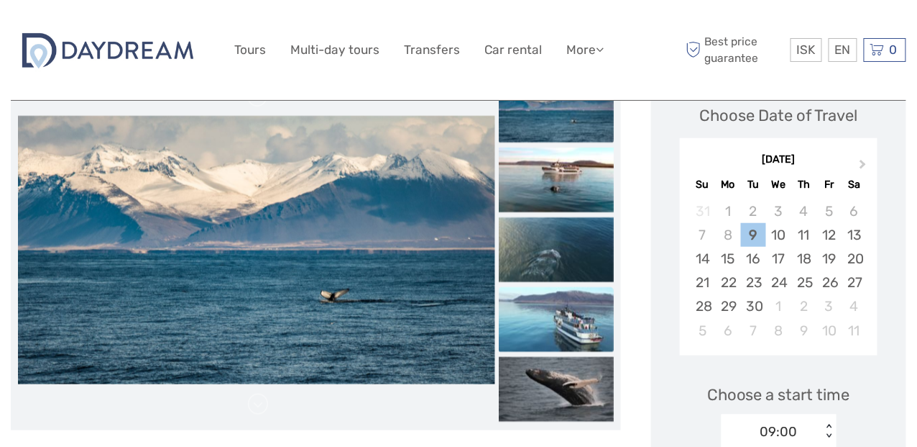
click at [556, 300] on img at bounding box center [556, 319] width 115 height 65
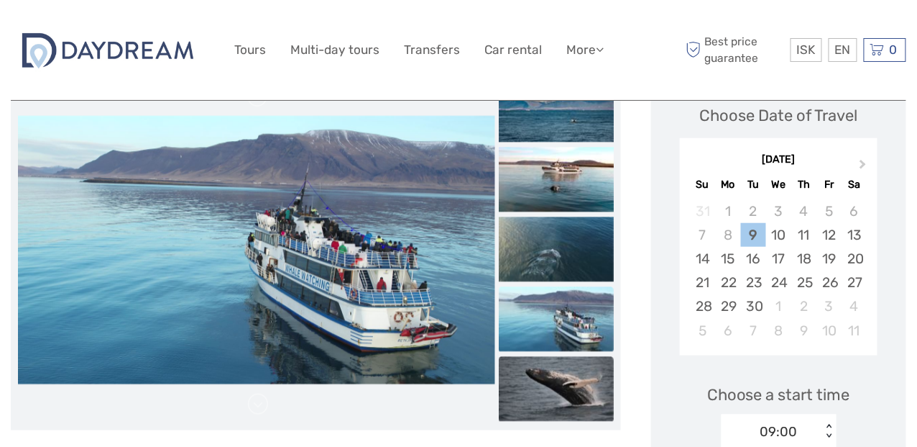
click at [559, 356] on img at bounding box center [556, 388] width 115 height 65
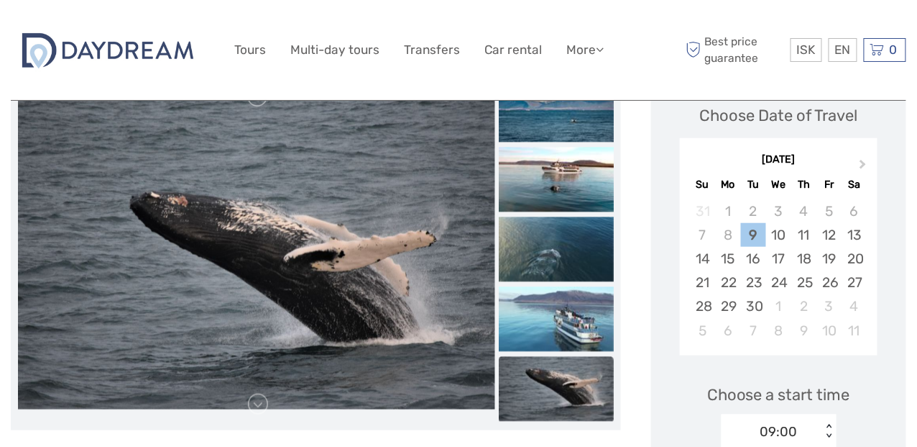
click at [562, 381] on img at bounding box center [556, 388] width 115 height 65
click at [566, 316] on img at bounding box center [556, 318] width 115 height 65
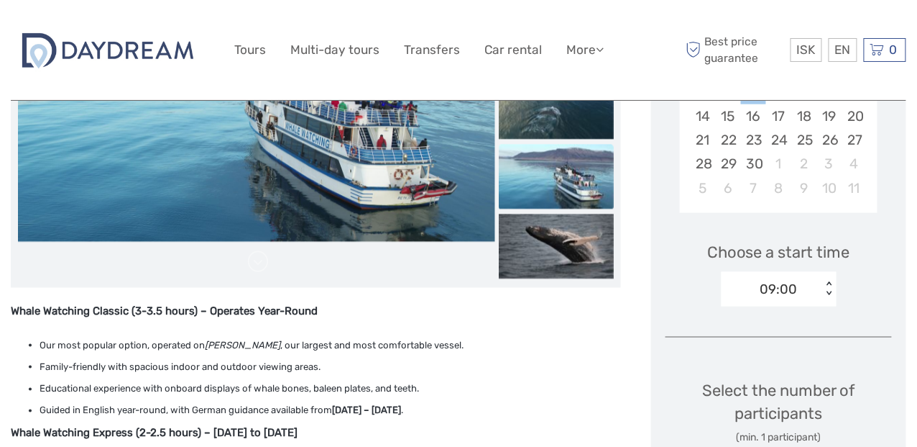
scroll to position [359, 0]
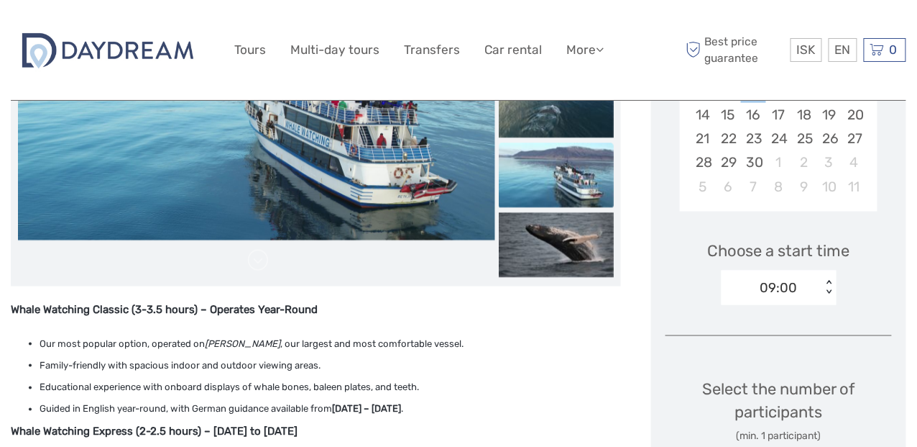
click at [828, 290] on div "< >" at bounding box center [829, 287] width 12 height 15
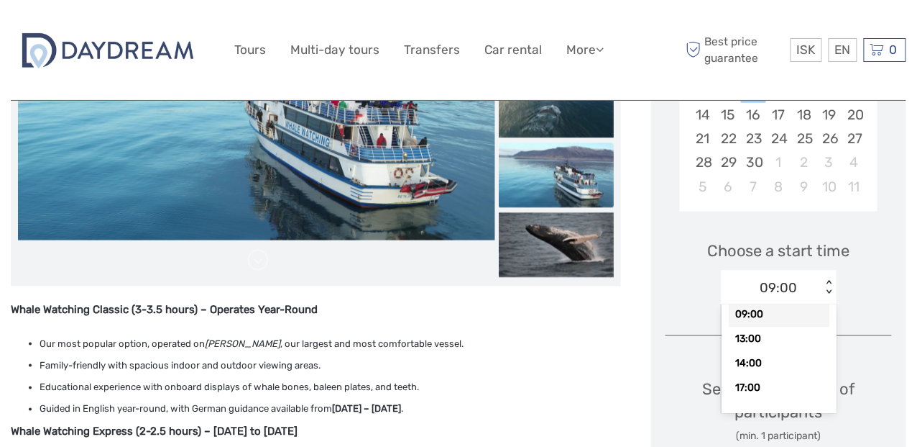
scroll to position [0, 0]
click at [887, 276] on div "Choose a start time option 09:00 selected, 1 of 4. 4 results available. Use Up …" at bounding box center [779, 266] width 226 height 92
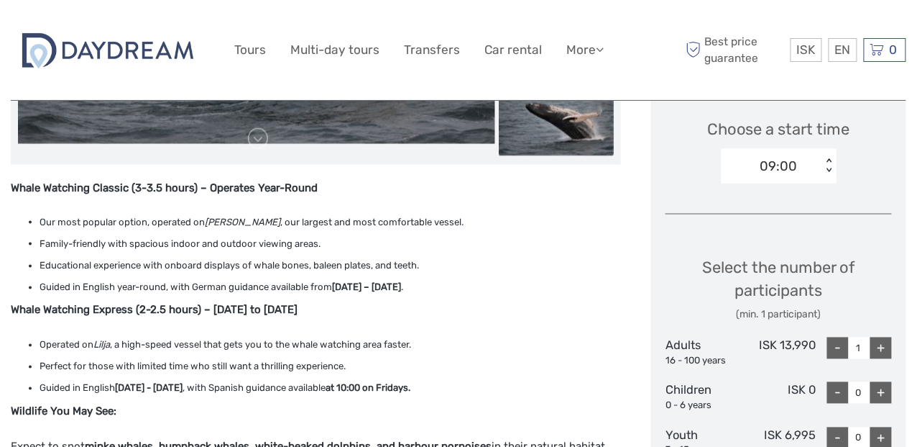
scroll to position [503, 0]
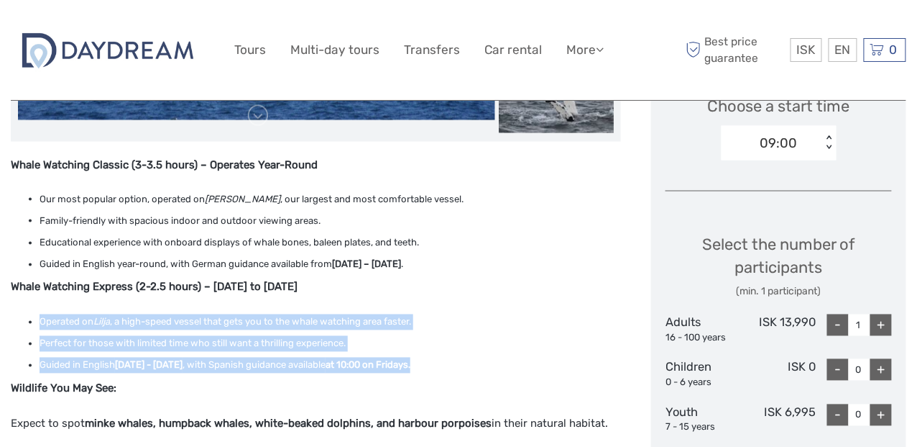
drag, startPoint x: 492, startPoint y: 365, endPoint x: 22, endPoint y: 318, distance: 472.6
click at [22, 318] on ul "Operated on Lilja , a high-speed vessel that gets you to the whale watching are…" at bounding box center [316, 344] width 610 height 60
drag, startPoint x: 22, startPoint y: 318, endPoint x: 63, endPoint y: 317, distance: 41.7
copy ul "Operated on Lilja , a high-speed vessel that gets you to the whale watching are…"
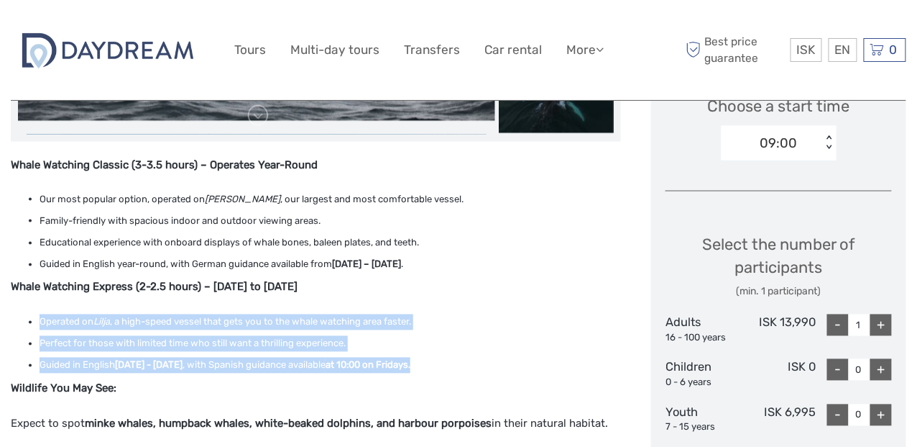
copy ul "Operated on Lilja , a high-speed vessel that gets you to the whale watching are…"
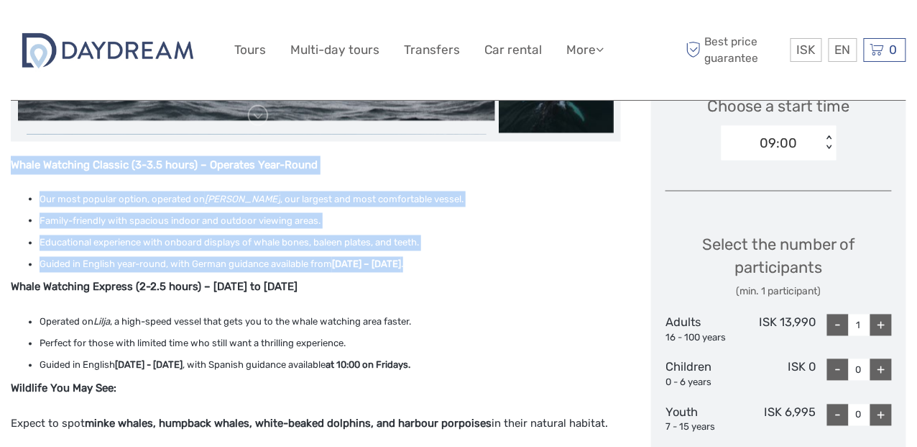
drag, startPoint x: 12, startPoint y: 161, endPoint x: 460, endPoint y: 261, distance: 459.7
click at [460, 261] on div "Whale Watching Classic (3-3.5 hours) – Operates Year-Round Our most popular opt…" at bounding box center [316, 438] width 610 height 564
copy div "Whale Watching Classic (3-3.5 hours) – Operates Year-Round Our most popular opt…"
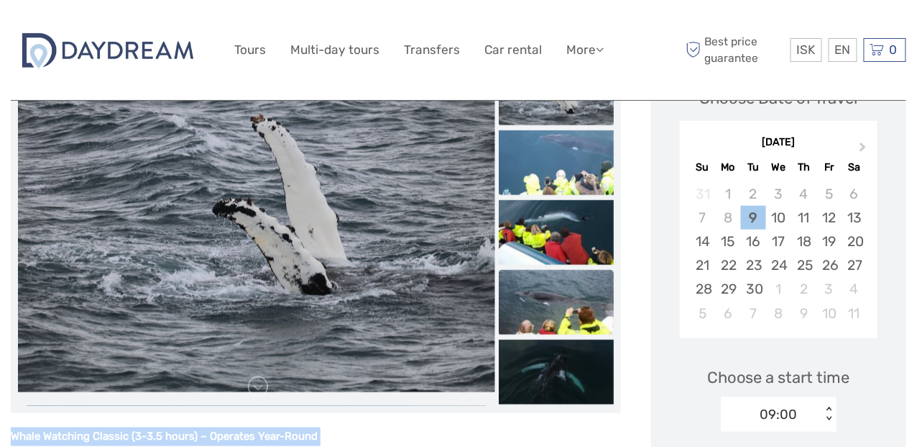
scroll to position [215, 0]
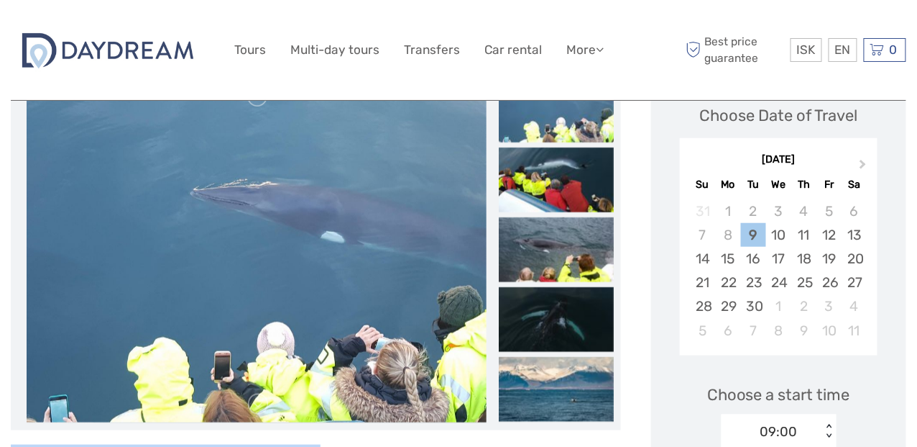
click at [545, 142] on img at bounding box center [556, 110] width 115 height 65
click at [546, 163] on img at bounding box center [556, 179] width 115 height 65
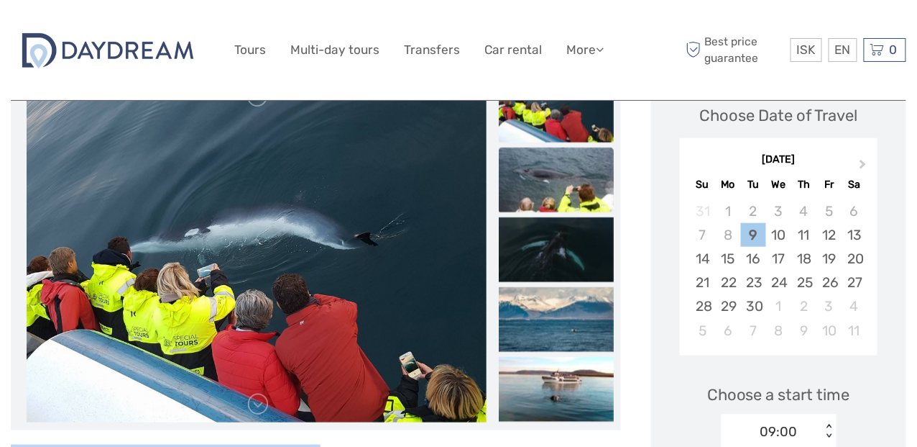
click at [557, 188] on img at bounding box center [556, 179] width 115 height 65
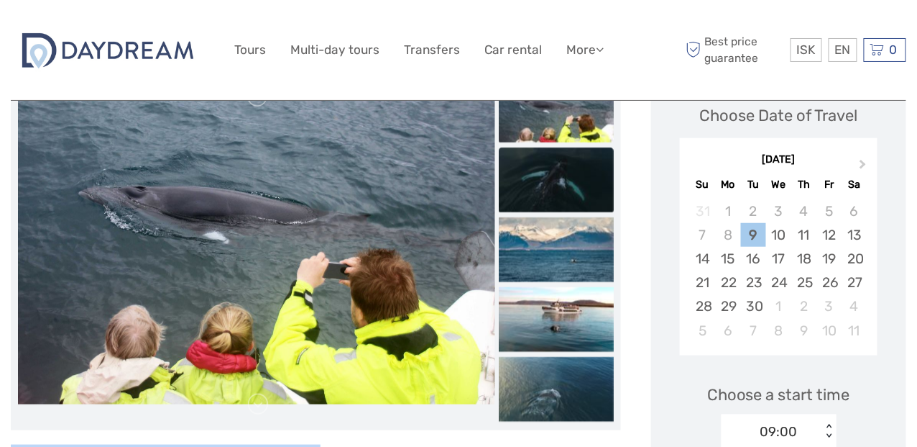
click at [556, 191] on img at bounding box center [556, 179] width 115 height 65
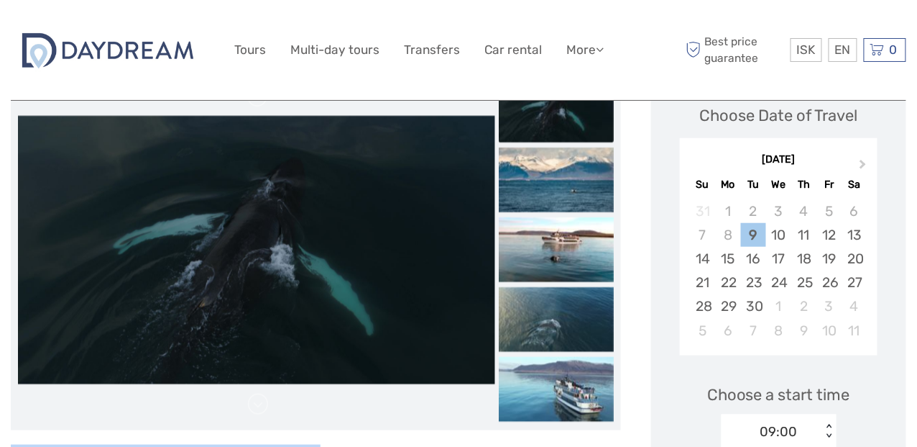
click at [557, 191] on img at bounding box center [556, 179] width 115 height 65
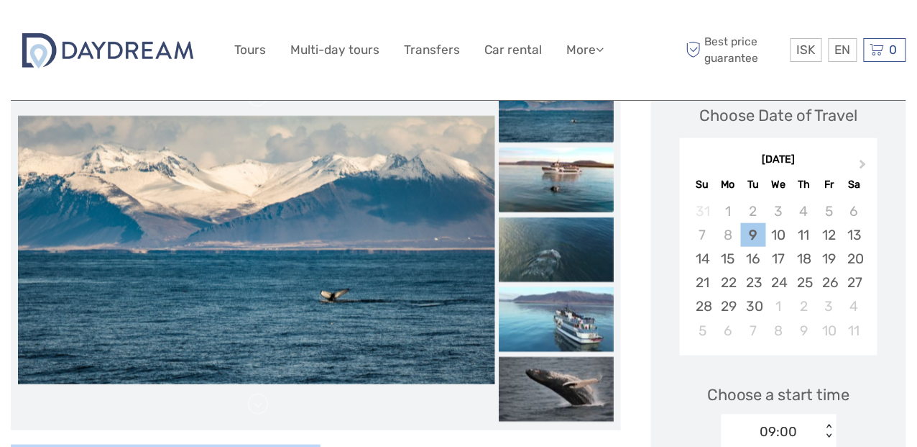
click at [557, 196] on img at bounding box center [556, 179] width 115 height 65
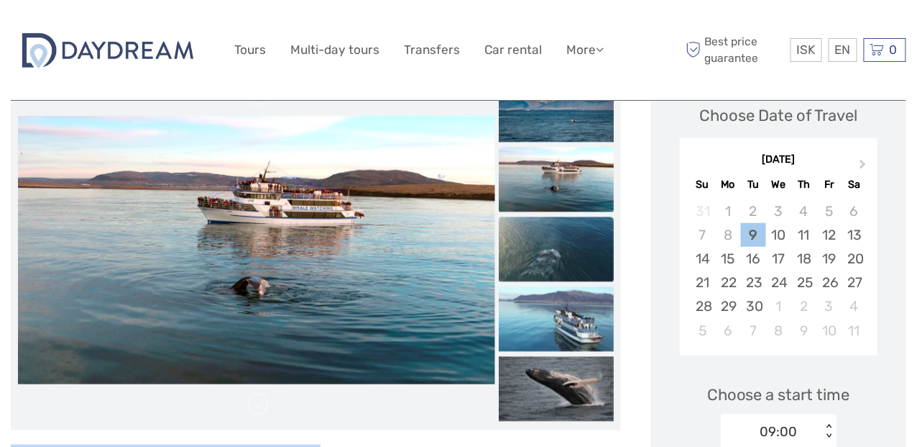
click at [558, 239] on img at bounding box center [556, 248] width 115 height 65
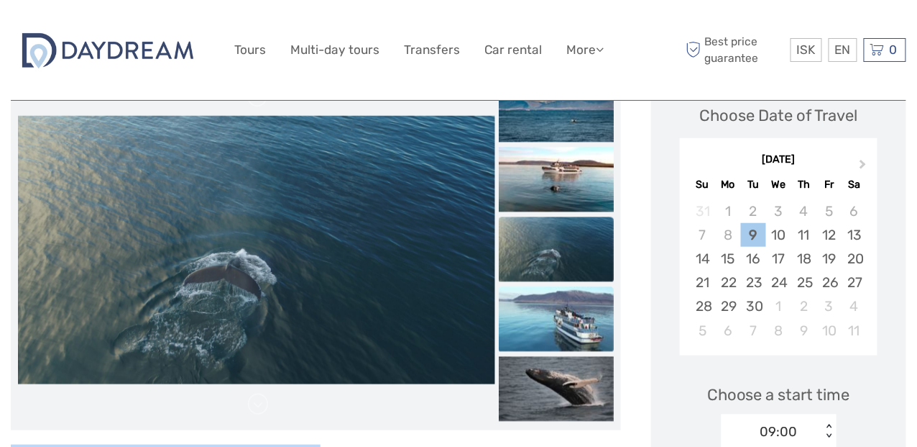
click at [554, 308] on img at bounding box center [556, 318] width 115 height 65
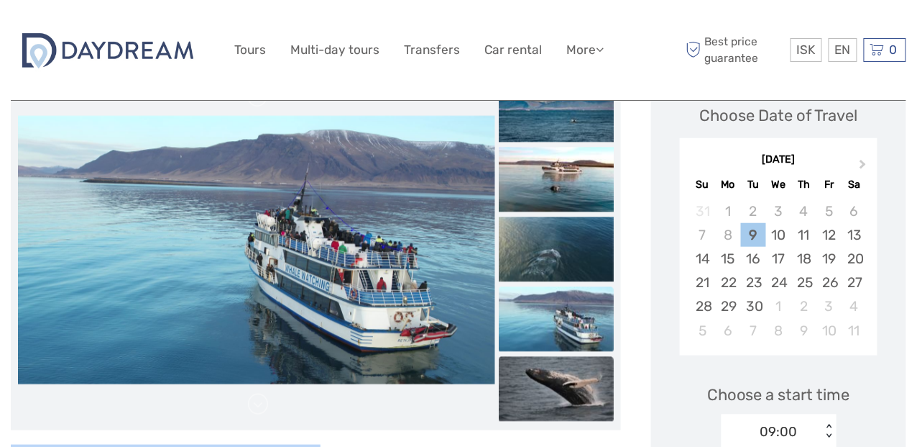
click at [555, 370] on img at bounding box center [556, 388] width 115 height 65
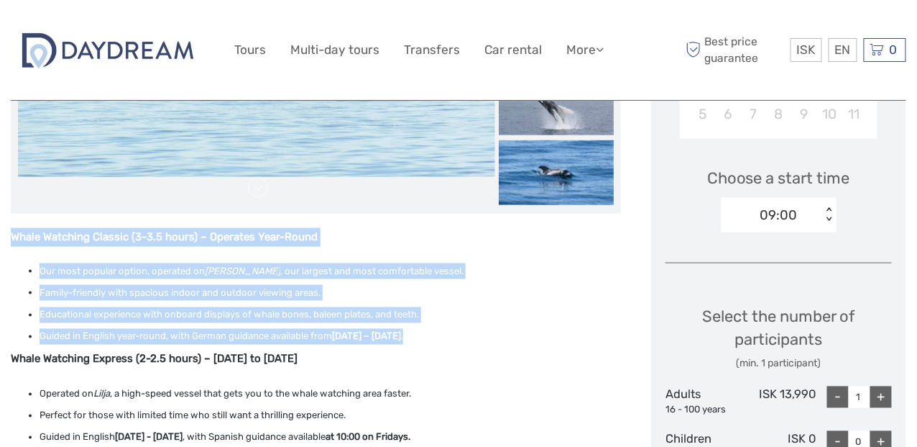
scroll to position [503, 0]
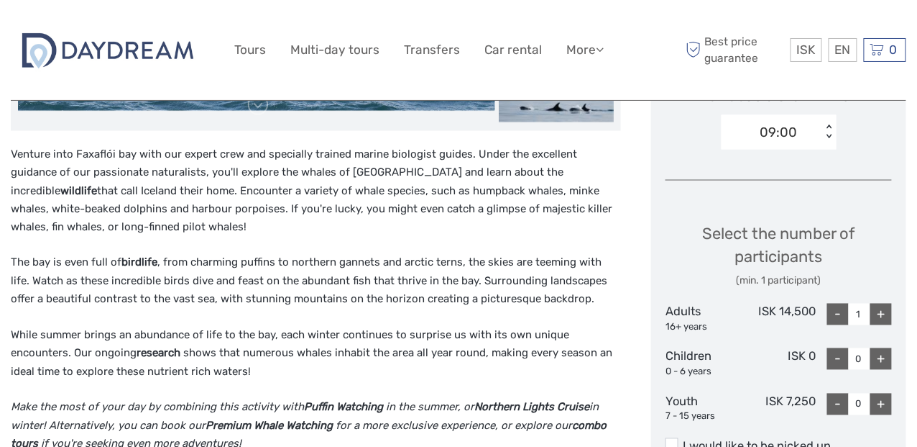
scroll to position [431, 0]
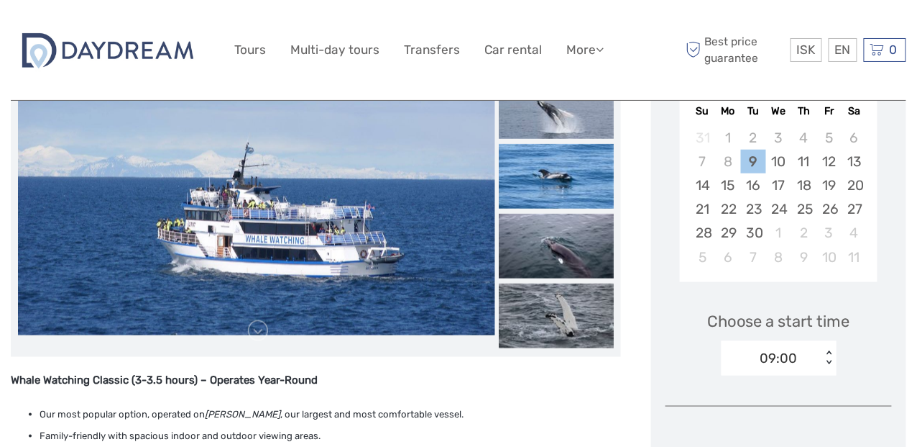
scroll to position [287, 0]
